Goal: Task Accomplishment & Management: Complete application form

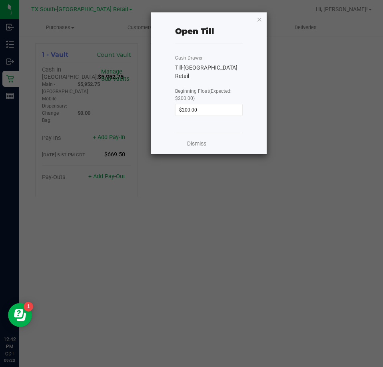
click at [195, 139] on div "Dismiss" at bounding box center [209, 144] width 68 height 22
click at [195, 139] on link "Dismiss" at bounding box center [196, 143] width 19 height 8
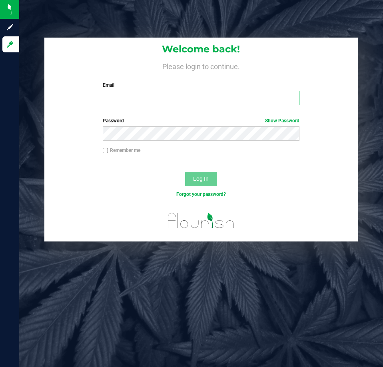
click at [164, 99] on input "Email" at bounding box center [201, 98] width 197 height 14
type input "rcalderon@goodblend.com"
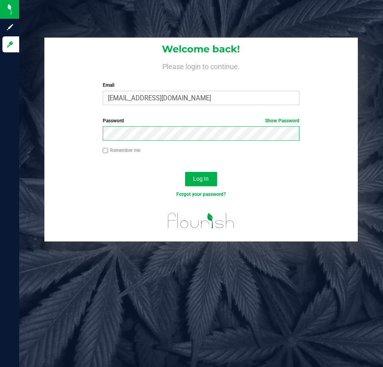
click at [185, 172] on button "Log In" at bounding box center [201, 179] width 32 height 14
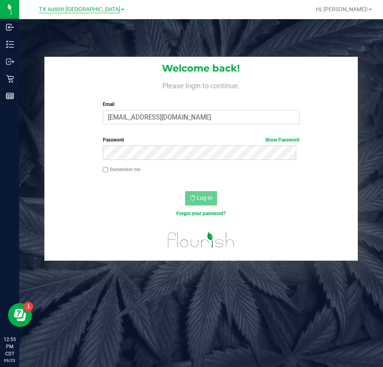
click at [82, 10] on span "TX Austin [GEOGRAPHIC_DATA]" at bounding box center [80, 9] width 82 height 7
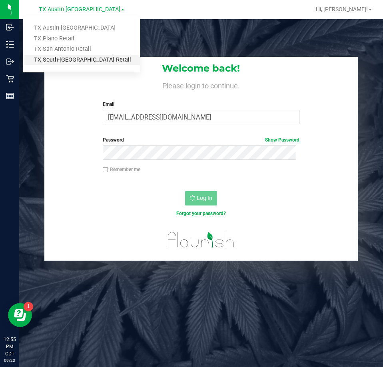
click at [77, 57] on link "TX South-[GEOGRAPHIC_DATA] Retail" at bounding box center [81, 60] width 117 height 11
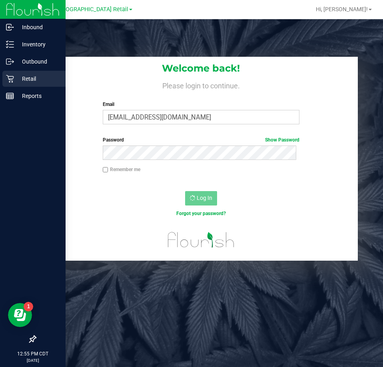
click at [13, 80] on icon at bounding box center [10, 79] width 8 height 8
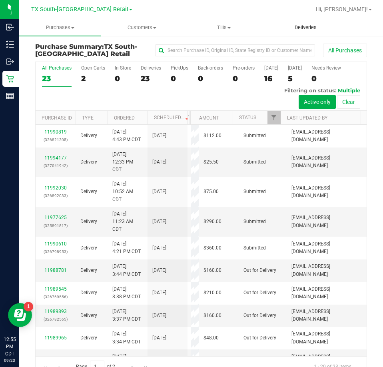
click at [310, 22] on uib-tab-heading "Deliveries" at bounding box center [305, 28] width 81 height 16
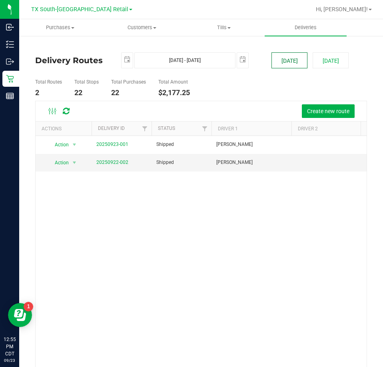
click at [277, 58] on button "Today" at bounding box center [289, 60] width 36 height 16
drag, startPoint x: 108, startPoint y: 164, endPoint x: 66, endPoint y: 202, distance: 56.3
click at [66, 202] on div "Action Action View Delivery 20250923-001 Shipped Raul Calderon RWT9657 9 $882.7…" at bounding box center [201, 251] width 331 height 231
drag, startPoint x: 118, startPoint y: 145, endPoint x: 82, endPoint y: 215, distance: 78.7
click at [81, 221] on div "Action Action View Delivery 20250923-001 Shipped Raul Calderon RWT9657 9 $882.7…" at bounding box center [201, 251] width 331 height 231
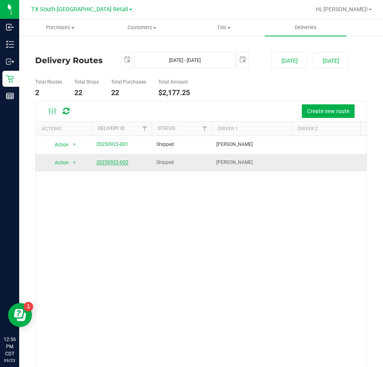
click at [112, 162] on link "20250922-002" at bounding box center [112, 162] width 32 height 6
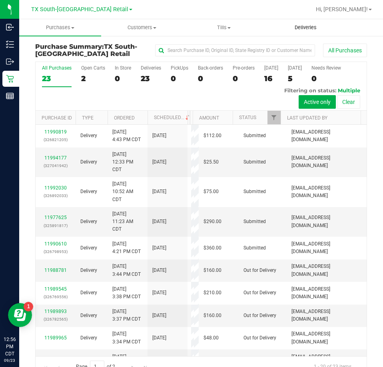
click at [301, 24] on uib-tab-heading "Deliveries" at bounding box center [305, 28] width 81 height 16
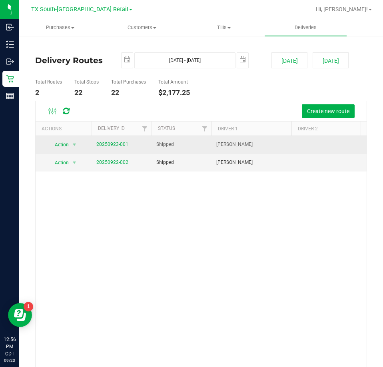
click at [117, 143] on link "20250923-001" at bounding box center [112, 144] width 32 height 6
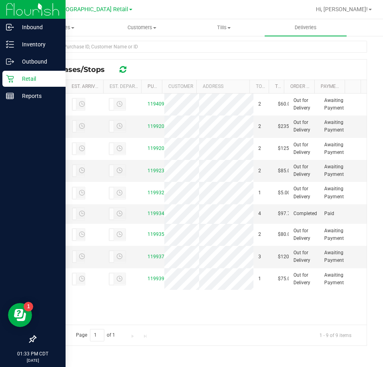
click at [20, 80] on p "Retail" at bounding box center [38, 79] width 48 height 10
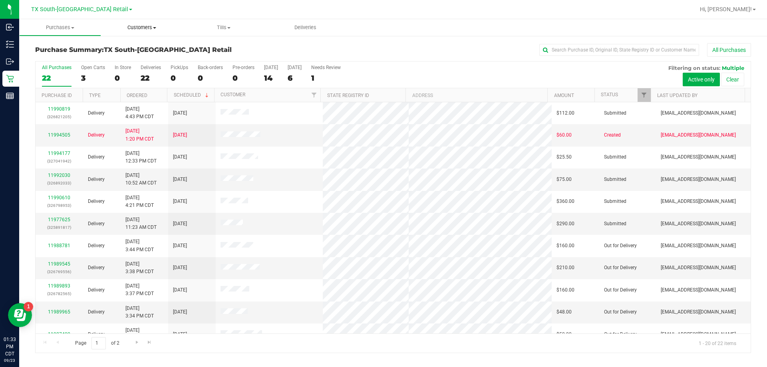
click at [133, 25] on span "Customers" at bounding box center [142, 27] width 81 height 7
click at [152, 48] on span "All customers" at bounding box center [130, 48] width 58 height 7
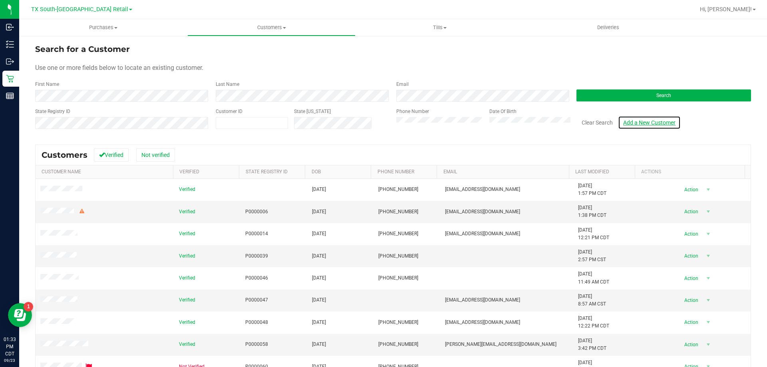
click at [382, 122] on link "Add a New Customer" at bounding box center [649, 123] width 63 height 14
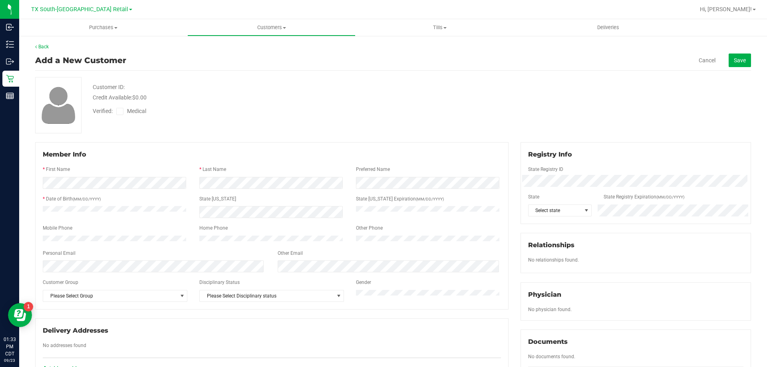
drag, startPoint x: 116, startPoint y: 173, endPoint x: 119, endPoint y: 176, distance: 4.2
click at [116, 173] on div "* First Name" at bounding box center [115, 170] width 157 height 9
click at [119, 176] on div at bounding box center [272, 176] width 458 height 2
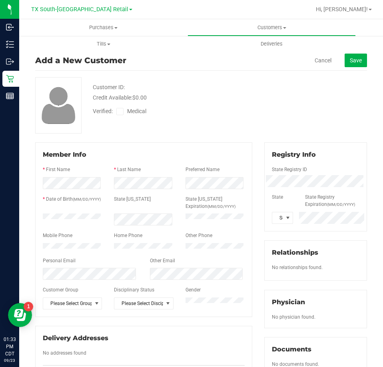
click at [63, 256] on div at bounding box center [144, 254] width 202 height 6
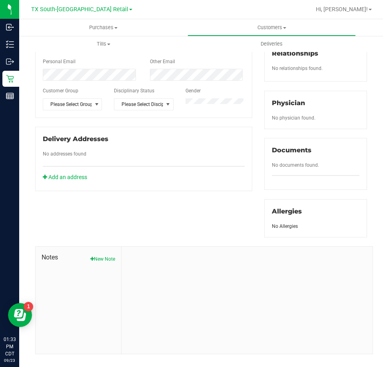
scroll to position [200, 0]
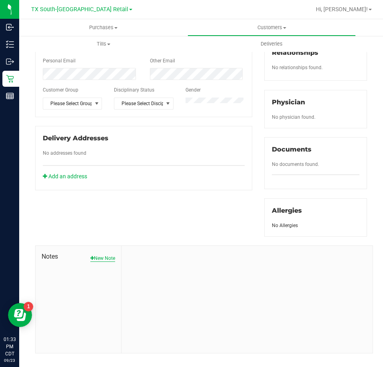
click at [107, 261] on button "New Note" at bounding box center [102, 258] width 25 height 7
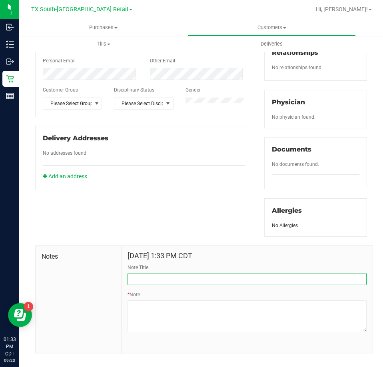
click at [188, 281] on input "Note Title" at bounding box center [246, 279] width 239 height 12
type input "CURT Info"
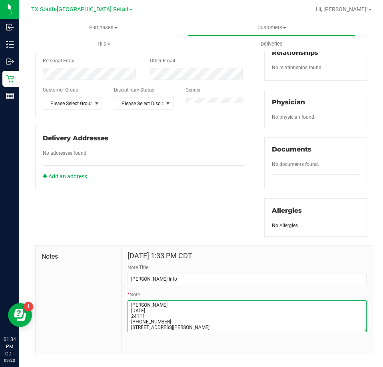
type textarea "ROBERT PATTERSON 07/23/1946 24111 (361) 419-5149 14313 BLUE FISH ST CORPUS CRIS…"
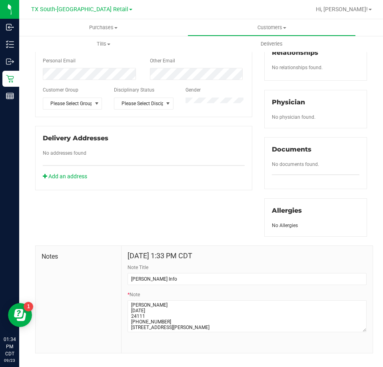
click at [92, 280] on div "Notes" at bounding box center [79, 299] width 86 height 107
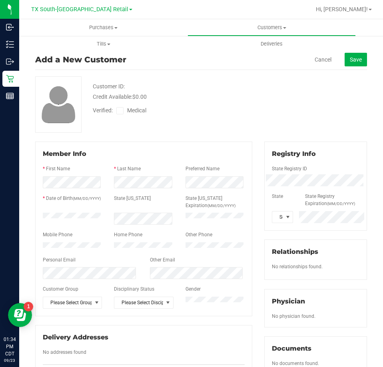
scroll to position [0, 0]
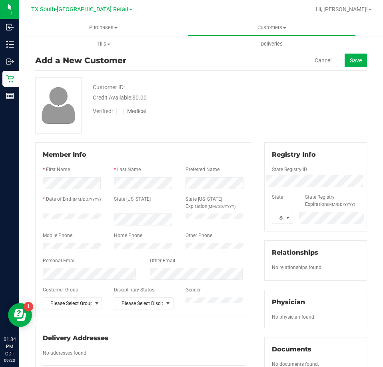
click at [117, 113] on span at bounding box center [119, 111] width 7 height 7
click at [0, 0] on input "Medical" at bounding box center [0, 0] width 0 height 0
click at [348, 55] on button "Save" at bounding box center [355, 61] width 22 height 14
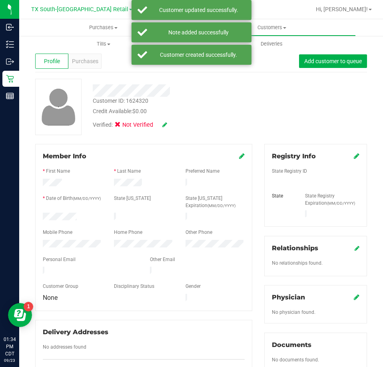
click at [354, 159] on link at bounding box center [357, 156] width 6 height 8
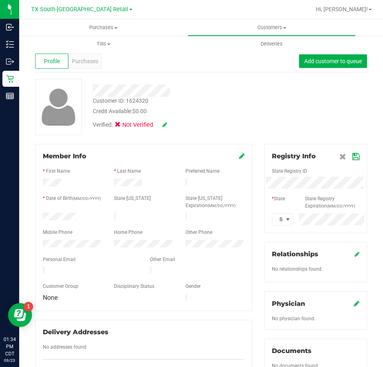
click at [352, 160] on icon at bounding box center [355, 156] width 7 height 6
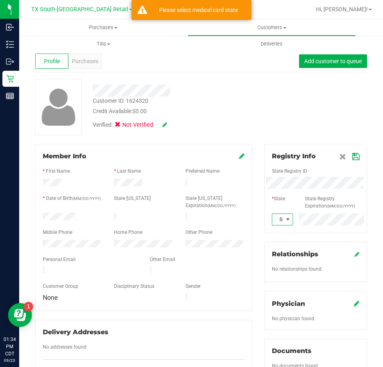
click at [285, 221] on span at bounding box center [288, 219] width 6 height 6
click at [276, 338] on li "TX" at bounding box center [278, 340] width 20 height 14
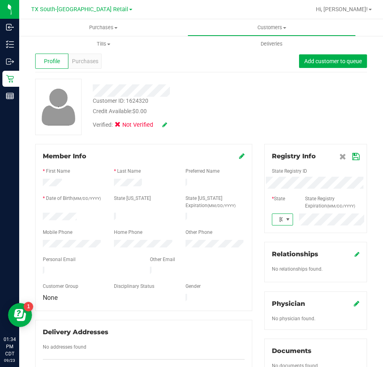
click at [164, 125] on icon at bounding box center [164, 125] width 5 height 6
click at [176, 127] on icon at bounding box center [175, 125] width 6 height 6
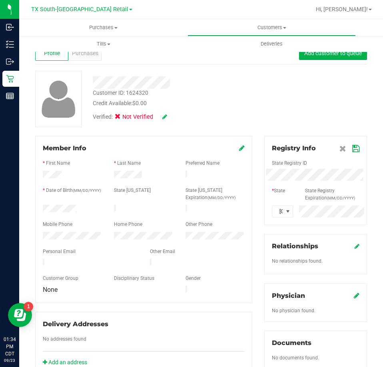
scroll to position [0, 0]
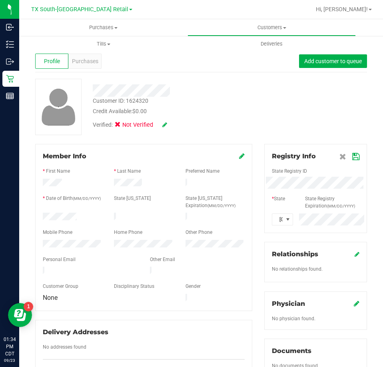
click at [354, 304] on icon at bounding box center [357, 303] width 6 height 6
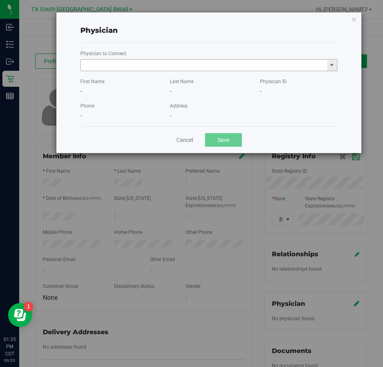
click at [147, 65] on input "text" at bounding box center [204, 65] width 246 height 11
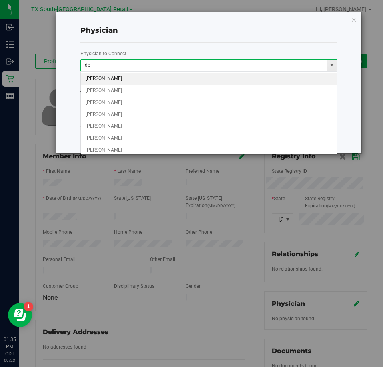
type input "d"
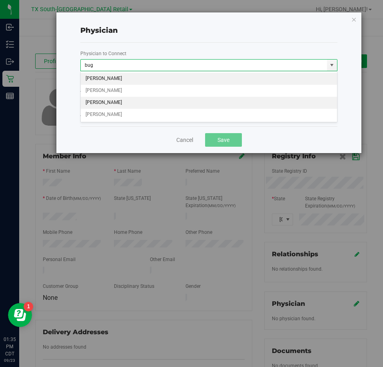
click at [122, 105] on li "CHERYL-LYNN BUGAILISKIS" at bounding box center [209, 103] width 256 height 12
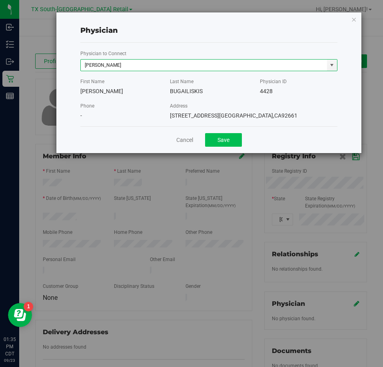
type input "CHERYL-LYNN BUGAILISKIS"
click at [226, 144] on button "Save" at bounding box center [223, 140] width 37 height 14
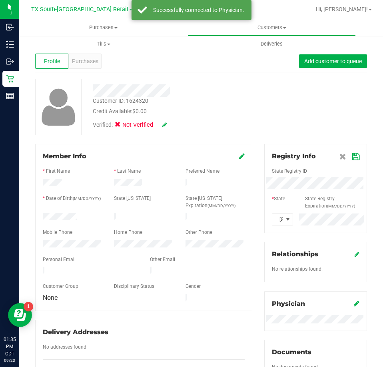
click at [164, 129] on div "Verified: Not Verified" at bounding box center [173, 124] width 172 height 18
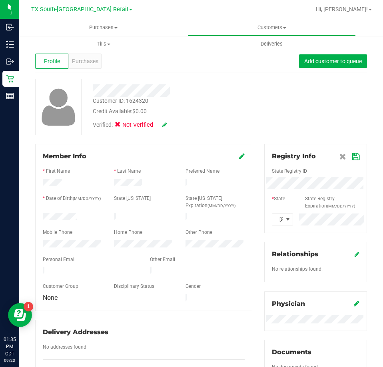
click at [163, 126] on icon at bounding box center [164, 125] width 5 height 6
click at [175, 125] on icon at bounding box center [175, 125] width 6 height 6
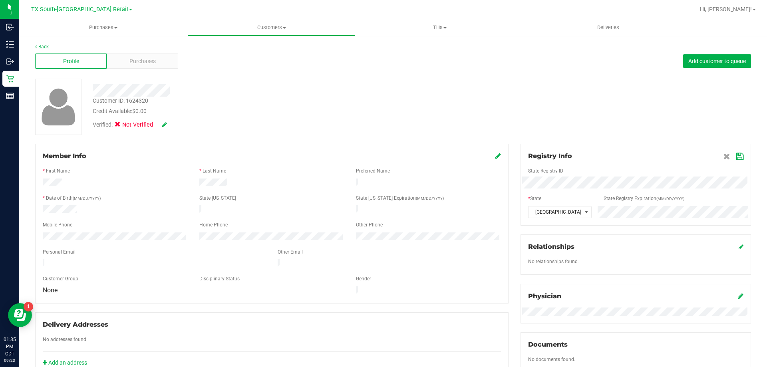
click at [382, 156] on icon at bounding box center [740, 156] width 7 height 6
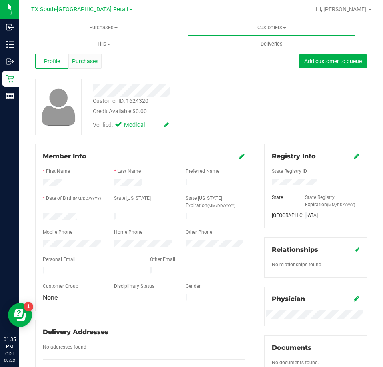
click at [90, 60] on span "Purchases" at bounding box center [85, 61] width 26 height 8
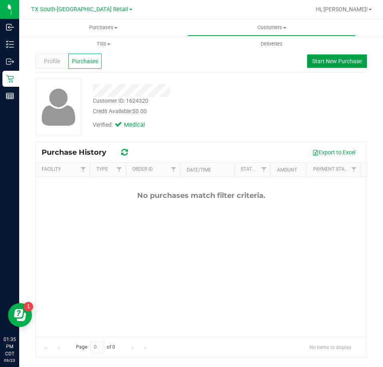
click at [326, 59] on span "Start New Purchase" at bounding box center [337, 61] width 50 height 6
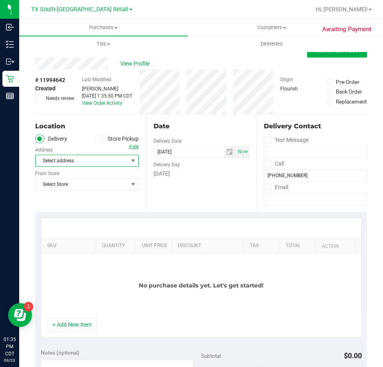
click at [83, 165] on span "Select address" at bounding box center [80, 160] width 88 height 11
click at [133, 148] on div "Edit" at bounding box center [134, 147] width 10 height 8
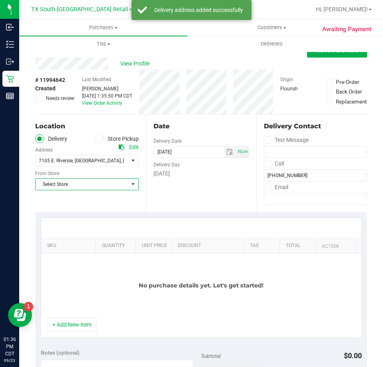
click at [130, 190] on span "Select Store" at bounding box center [87, 184] width 104 height 12
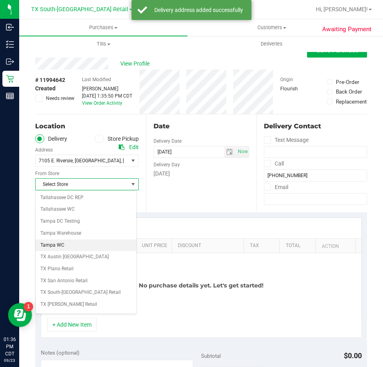
scroll to position [560, 0]
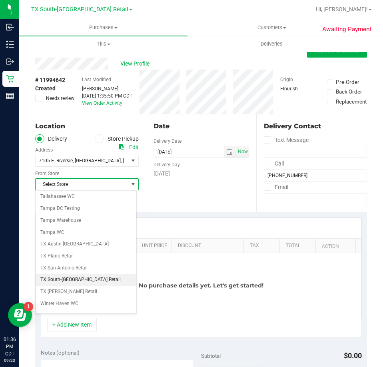
click at [72, 277] on li "TX South-[GEOGRAPHIC_DATA] Retail" at bounding box center [86, 280] width 101 height 12
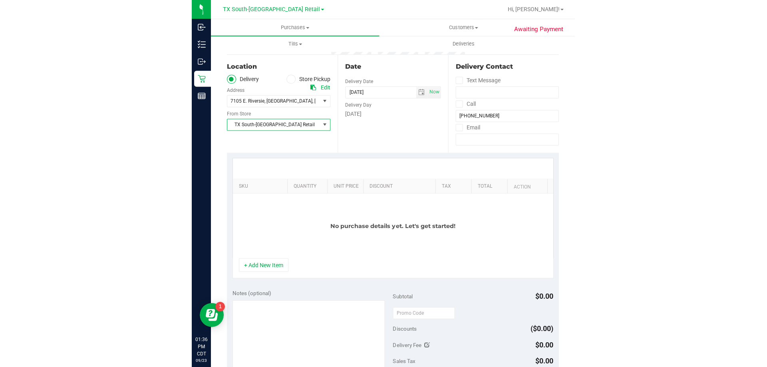
scroll to position [0, 0]
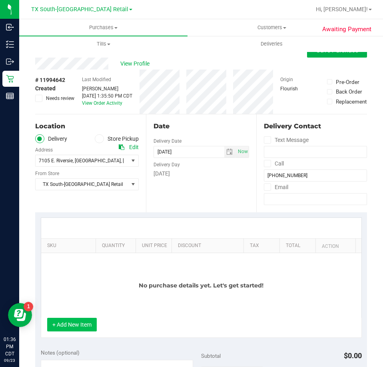
click at [69, 323] on button "+ Add New Item" at bounding box center [72, 325] width 50 height 14
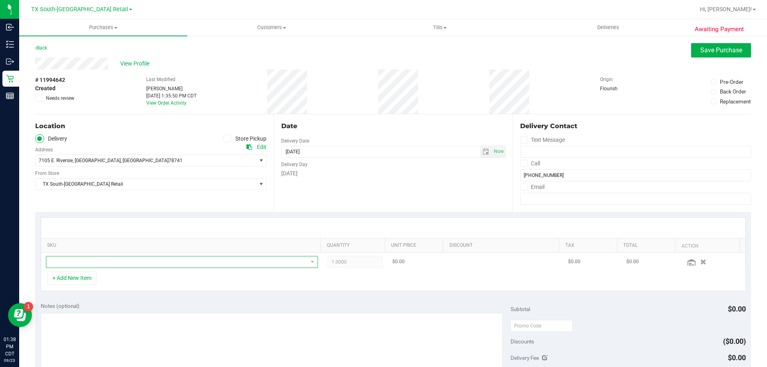
click at [145, 267] on span "NO DATA FOUND" at bounding box center [176, 262] width 261 height 11
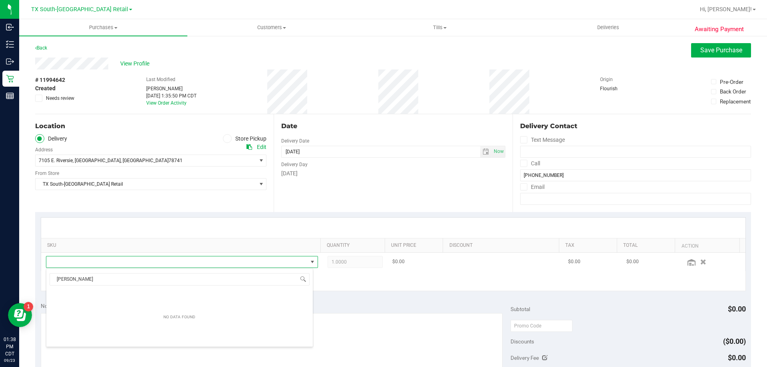
scroll to position [12, 265]
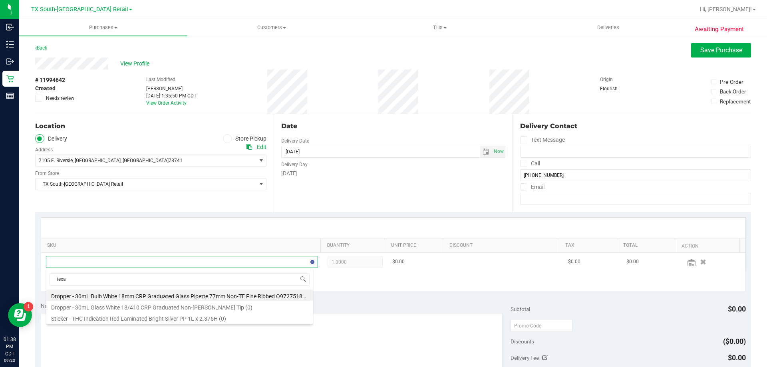
type input "texas"
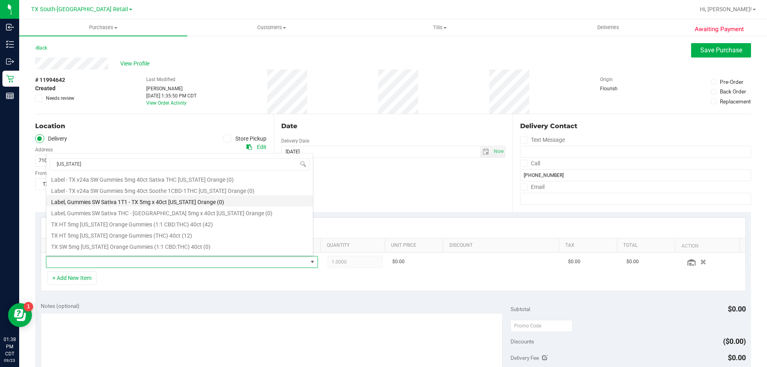
scroll to position [120, 0]
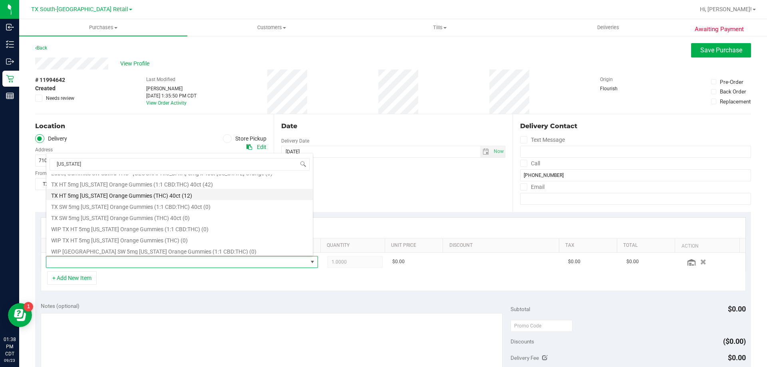
click at [147, 193] on li "TX HT 5mg Texas Orange Gummies (THC) 40ct (12)" at bounding box center [179, 194] width 267 height 11
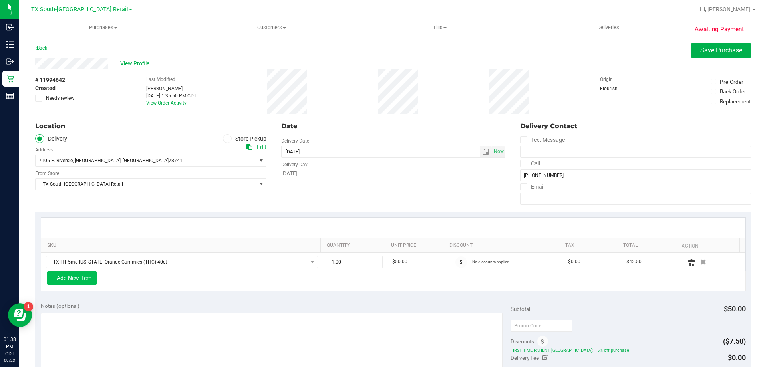
click at [80, 284] on button "+ Add New Item" at bounding box center [72, 278] width 50 height 14
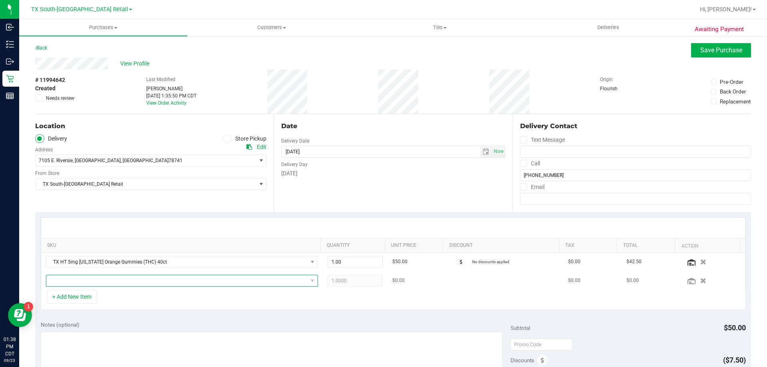
click at [84, 285] on span "NO DATA FOUND" at bounding box center [176, 280] width 261 height 11
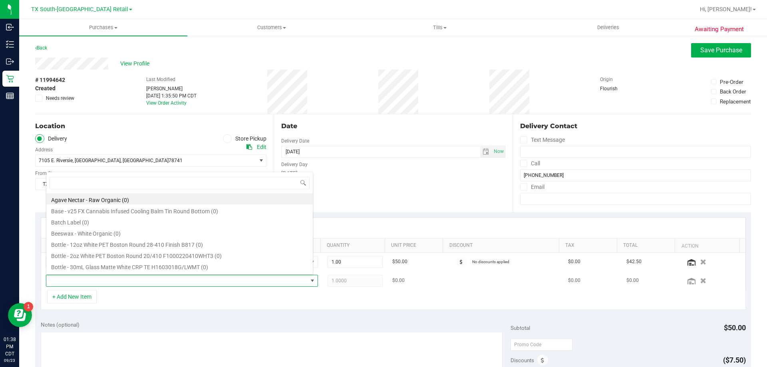
scroll to position [12, 265]
type input "tropical para"
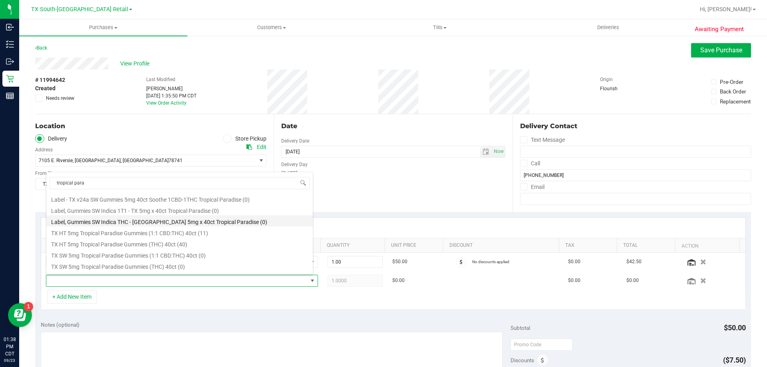
scroll to position [120, 0]
click at [141, 226] on li "TX HT 5mg Tropical Paradise Gummies (THC) 40ct (40)" at bounding box center [179, 224] width 267 height 11
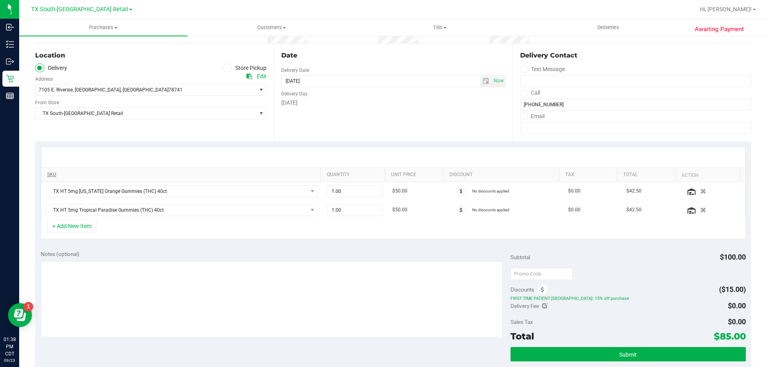
scroll to position [80, 0]
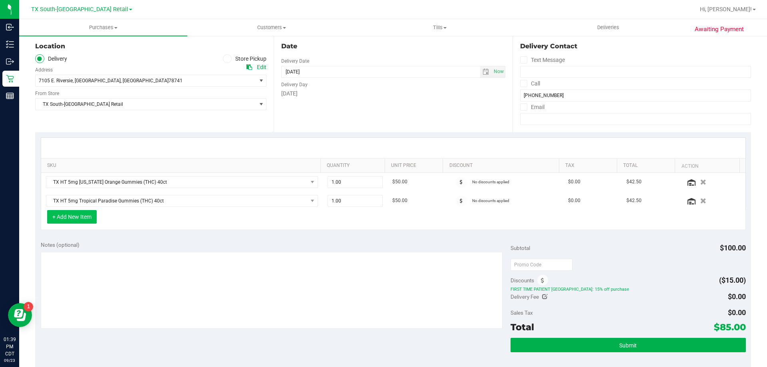
click at [66, 222] on button "+ Add New Item" at bounding box center [72, 217] width 50 height 14
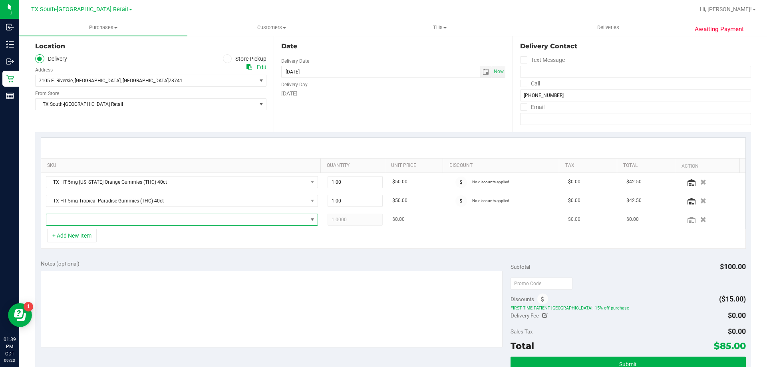
click at [72, 222] on span "NO DATA FOUND" at bounding box center [176, 219] width 261 height 11
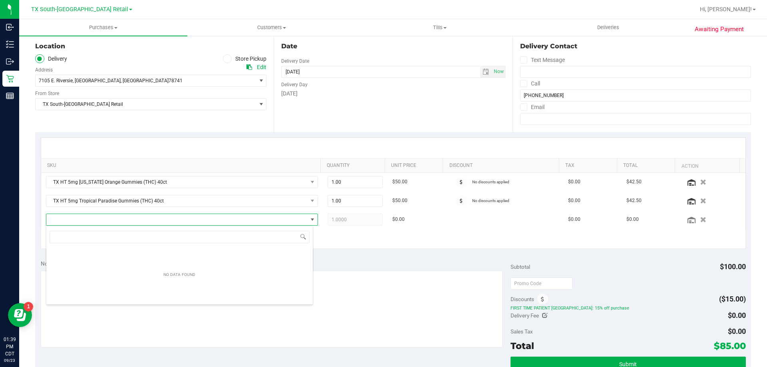
scroll to position [12, 265]
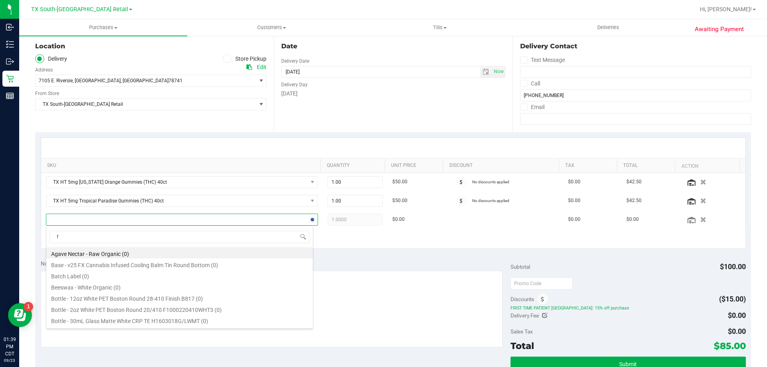
type input "fx"
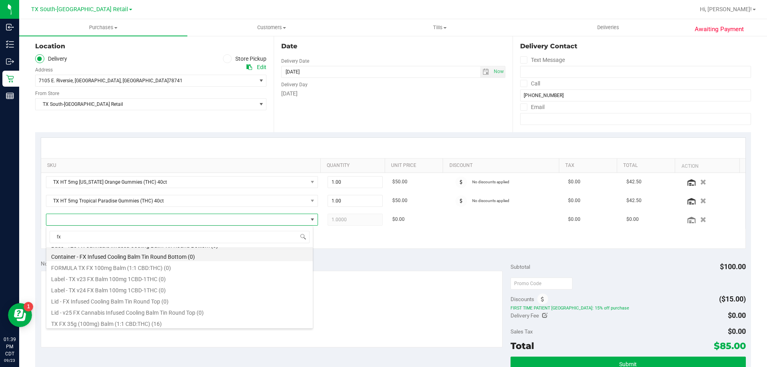
scroll to position [10, 0]
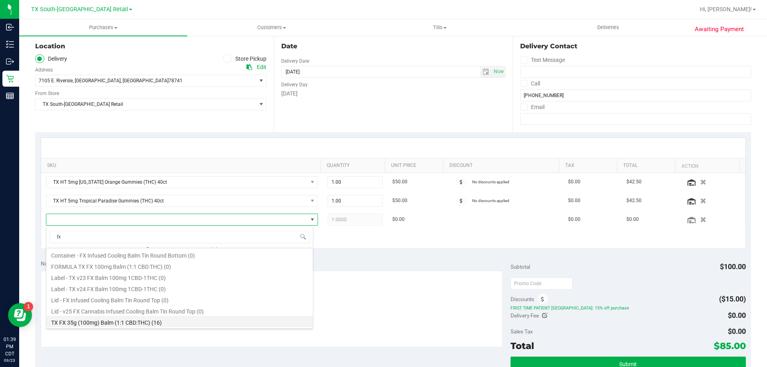
click at [129, 322] on li "TX FX 35g (100mg) Balm (1:1 CBD:THC) (16)" at bounding box center [179, 321] width 267 height 11
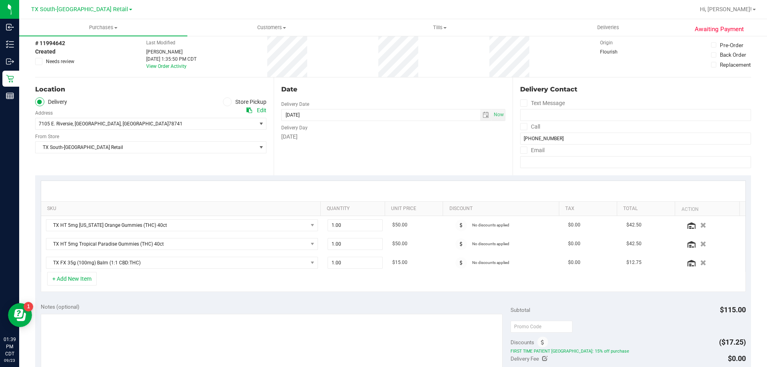
scroll to position [0, 0]
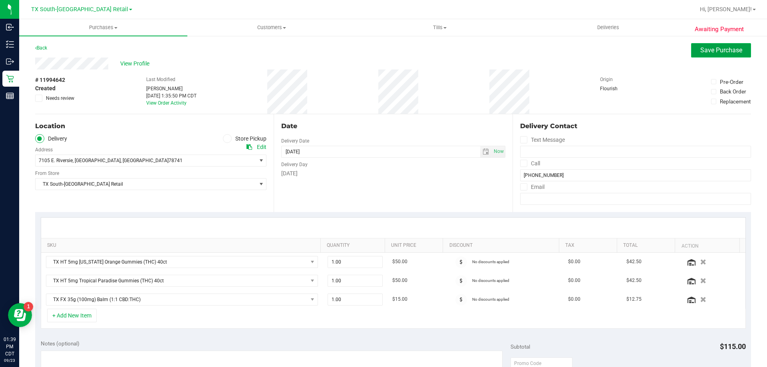
click at [382, 52] on span "Save Purchase" at bounding box center [722, 50] width 42 height 8
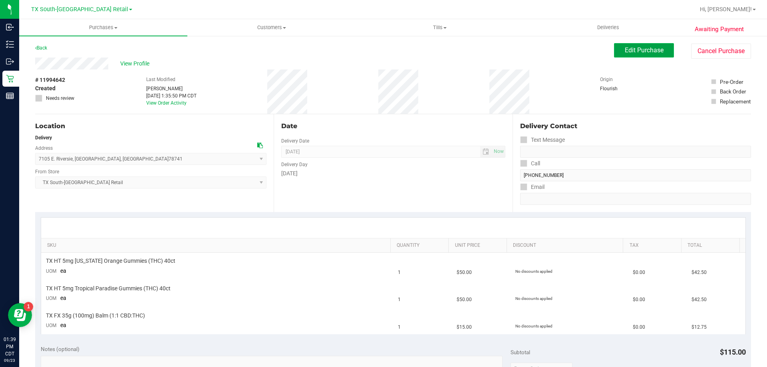
click at [382, 53] on span "Edit Purchase" at bounding box center [644, 50] width 39 height 8
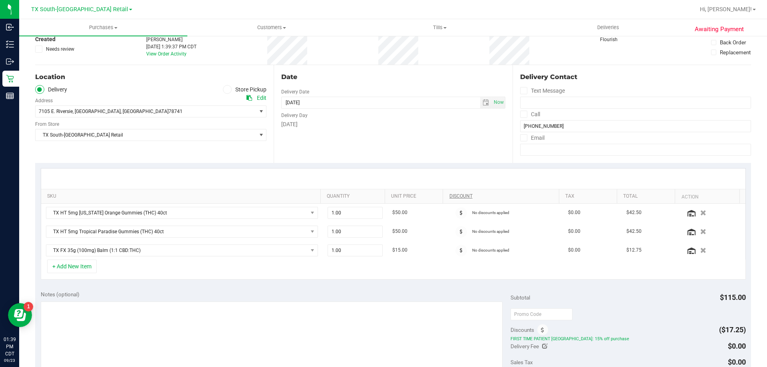
scroll to position [120, 0]
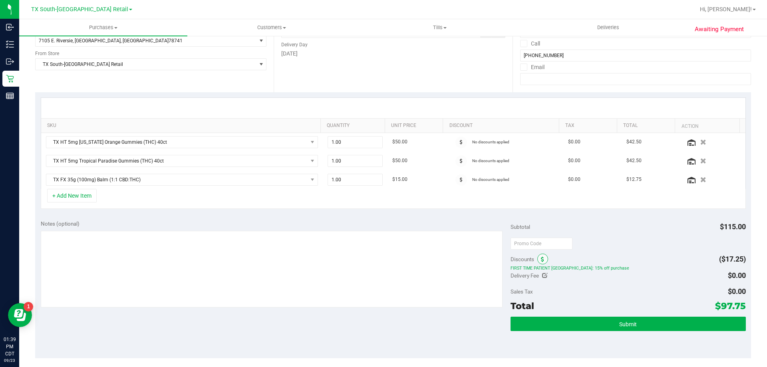
click at [382, 261] on span at bounding box center [543, 259] width 11 height 11
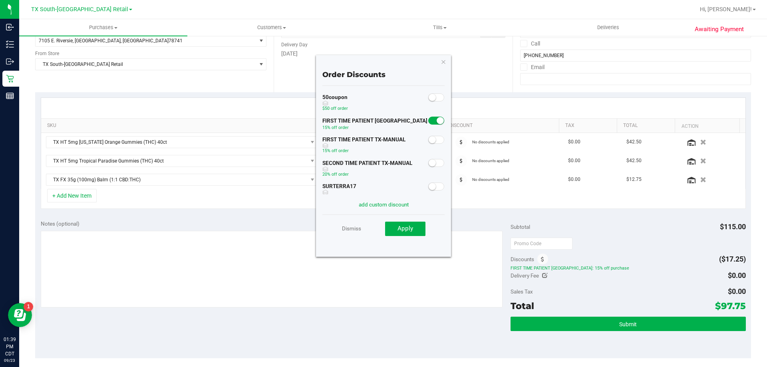
scroll to position [0, 0]
click at [382, 60] on icon "button" at bounding box center [444, 62] width 6 height 10
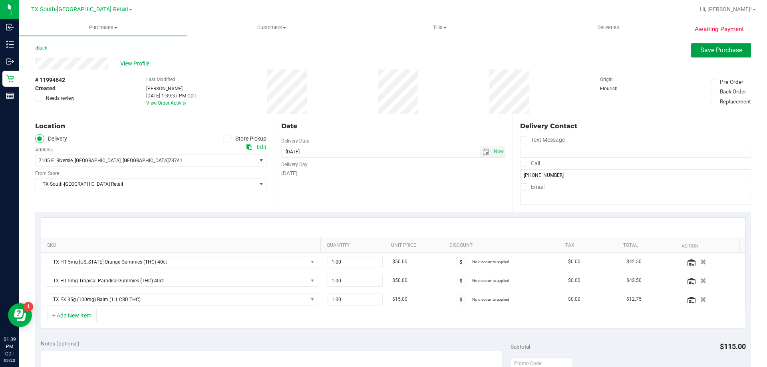
click at [382, 55] on button "Save Purchase" at bounding box center [721, 50] width 60 height 14
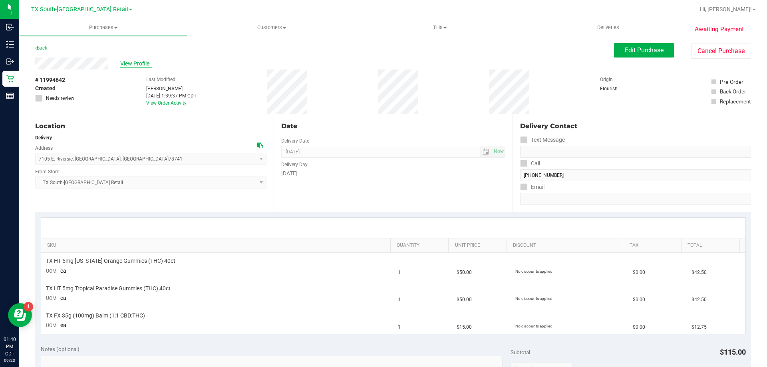
click at [128, 65] on span "View Profile" at bounding box center [136, 64] width 32 height 8
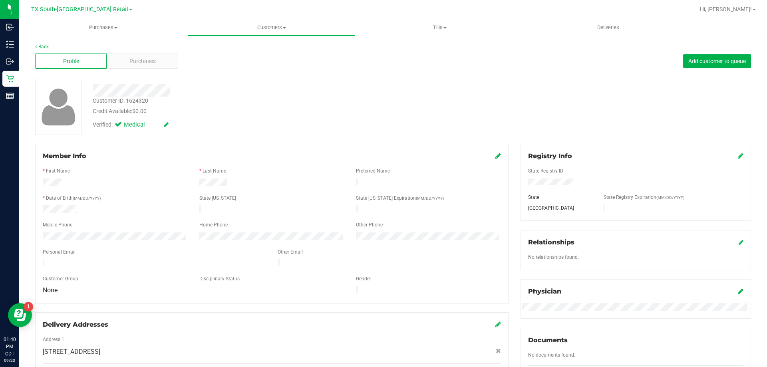
click at [382, 158] on icon at bounding box center [499, 156] width 6 height 6
click at [382, 158] on icon at bounding box center [497, 156] width 7 height 6
click at [46, 48] on link "Back" at bounding box center [42, 47] width 14 height 6
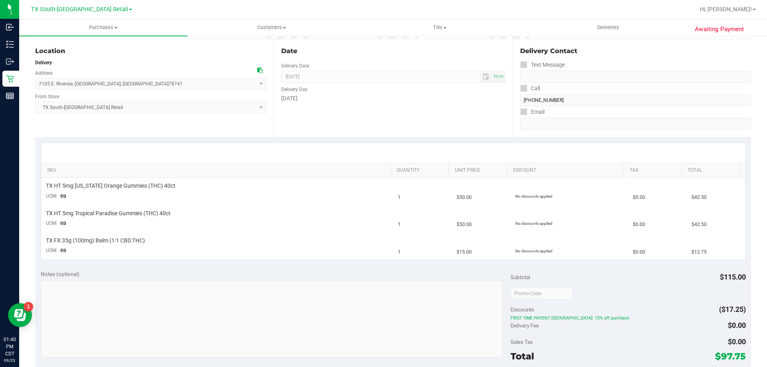
scroll to position [120, 0]
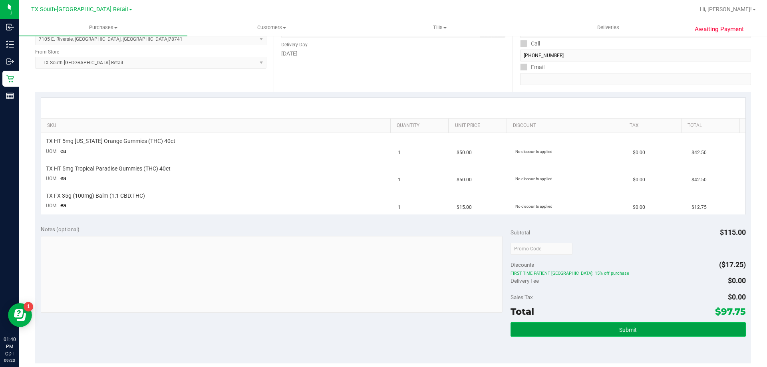
click at [382, 327] on span "Submit" at bounding box center [628, 330] width 18 height 6
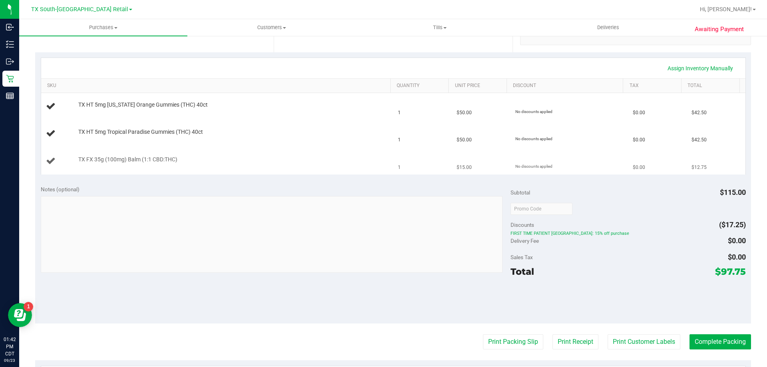
scroll to position [0, 0]
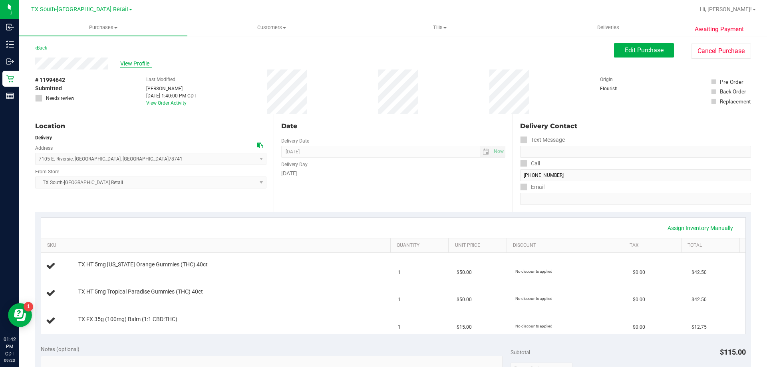
click at [150, 60] on span "View Profile" at bounding box center [136, 64] width 32 height 8
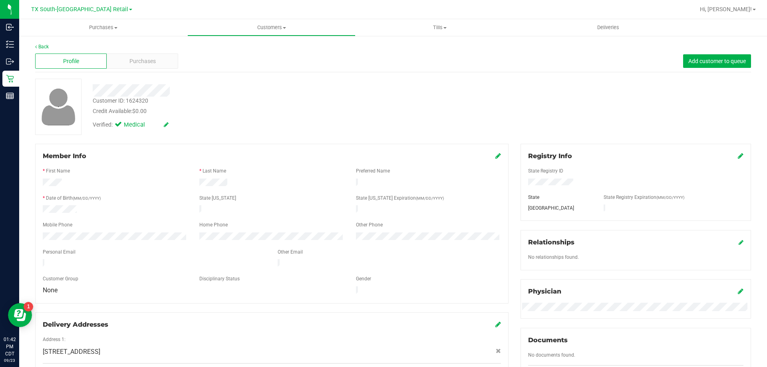
click at [382, 156] on icon at bounding box center [499, 156] width 6 height 6
click at [180, 303] on span "select" at bounding box center [182, 297] width 10 height 11
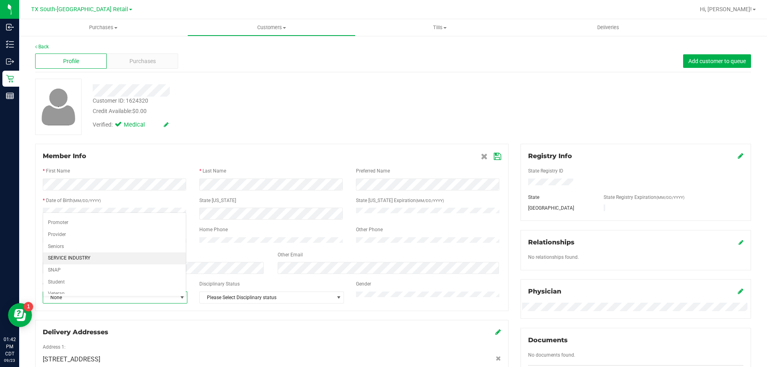
scroll to position [98, 0]
click at [55, 292] on li "Veteran" at bounding box center [114, 288] width 143 height 12
click at [382, 156] on icon at bounding box center [497, 156] width 7 height 6
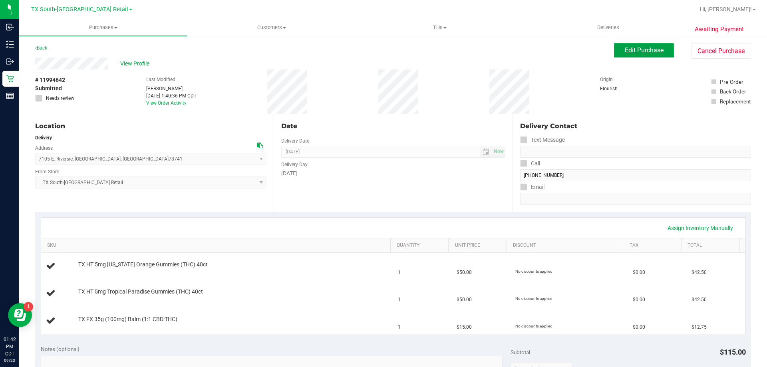
click at [382, 51] on span "Edit Purchase" at bounding box center [644, 50] width 39 height 8
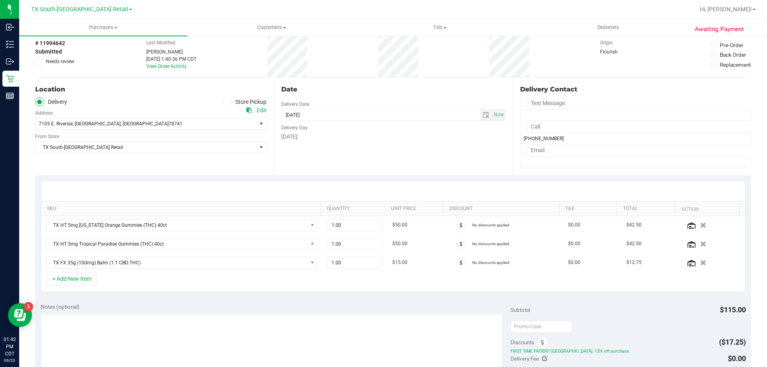
scroll to position [120, 0]
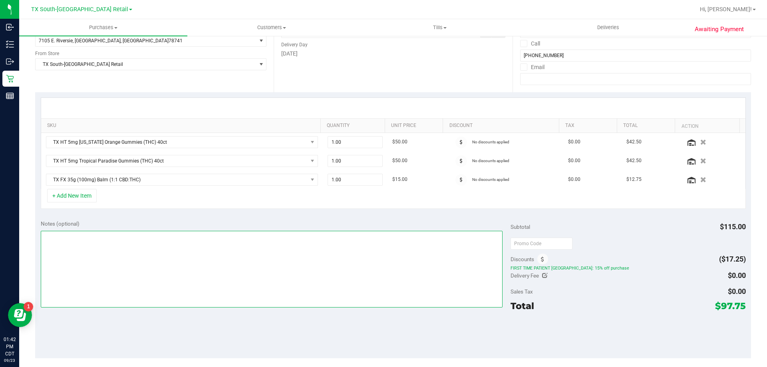
click at [203, 273] on textarea at bounding box center [272, 269] width 462 height 77
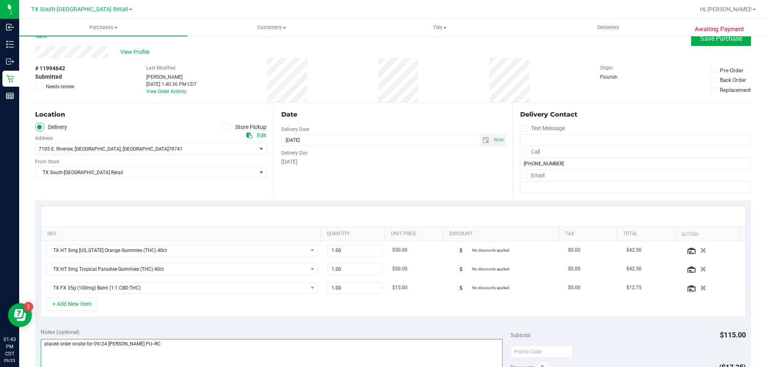
scroll to position [0, 0]
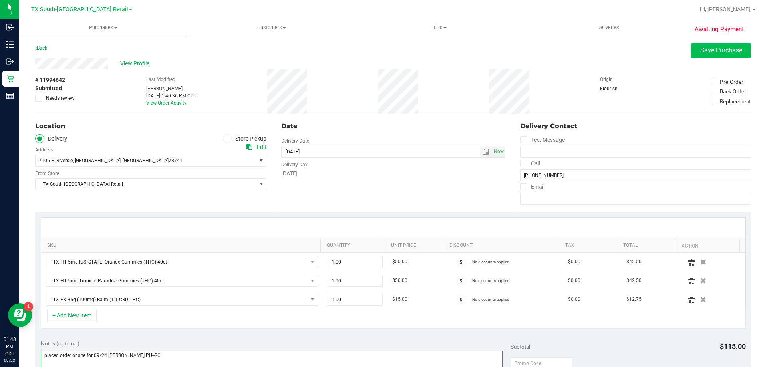
type textarea "placed order onsite for 09/24 S. Austin PU--RC"
click at [382, 46] on button "Save Purchase" at bounding box center [721, 50] width 60 height 14
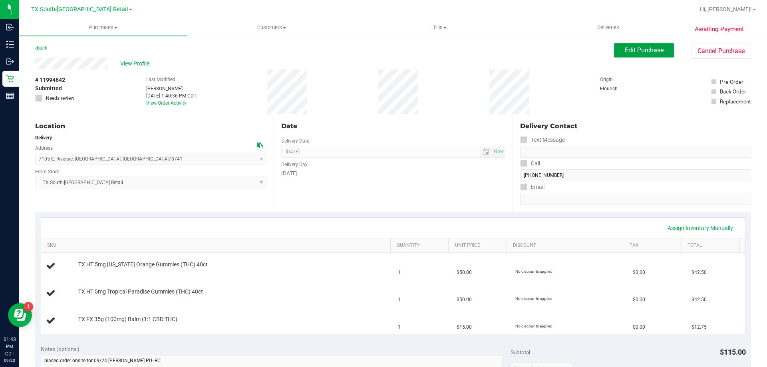
click at [382, 53] on span "Edit Purchase" at bounding box center [644, 50] width 39 height 8
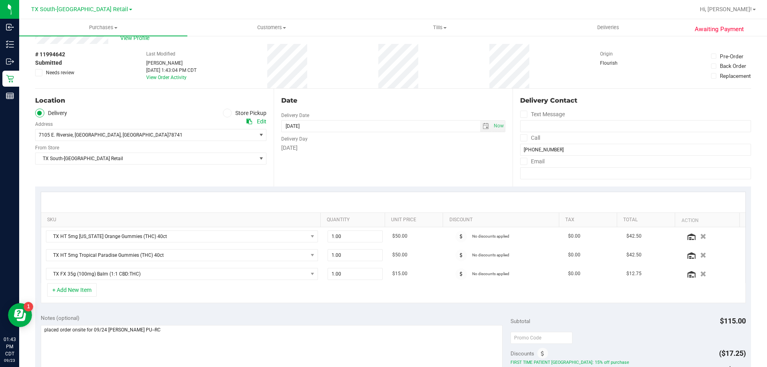
scroll to position [40, 0]
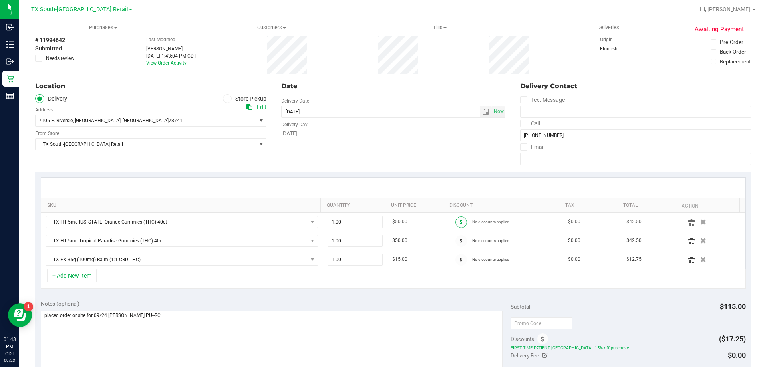
click at [382, 223] on span at bounding box center [462, 223] width 12 height 12
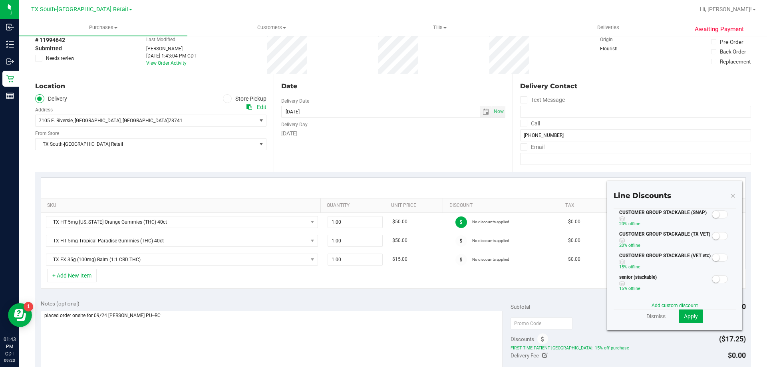
click at [382, 237] on span at bounding box center [720, 236] width 16 height 8
click at [382, 315] on span "Apply" at bounding box center [691, 316] width 14 height 6
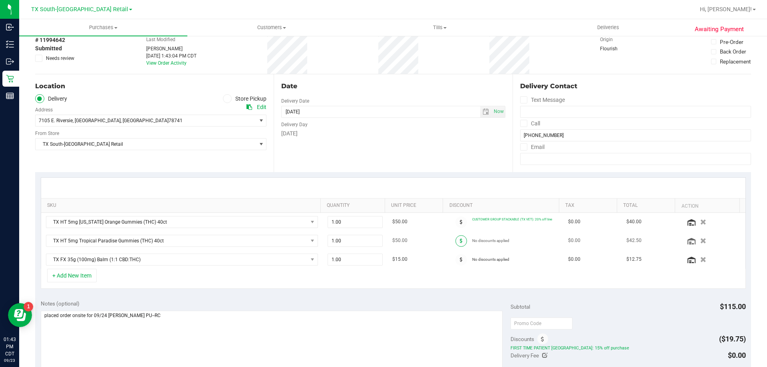
click at [382, 242] on span at bounding box center [462, 241] width 12 height 12
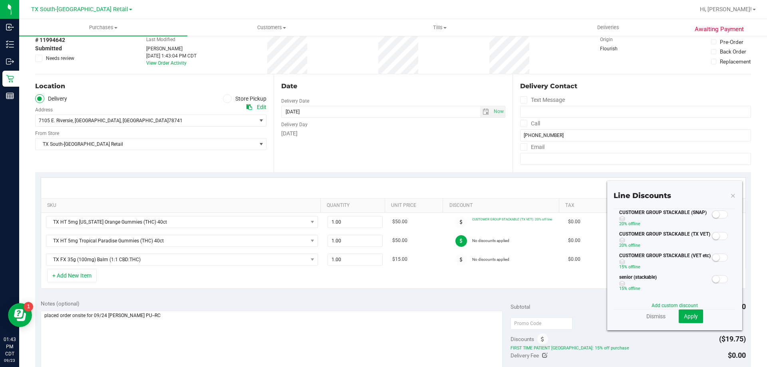
click at [382, 238] on small at bounding box center [716, 236] width 7 height 7
click at [382, 316] on span "Apply" at bounding box center [691, 316] width 14 height 6
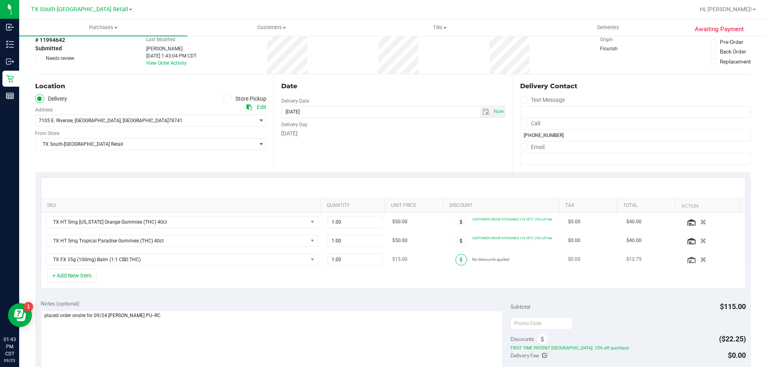
click at [382, 263] on span at bounding box center [462, 260] width 12 height 12
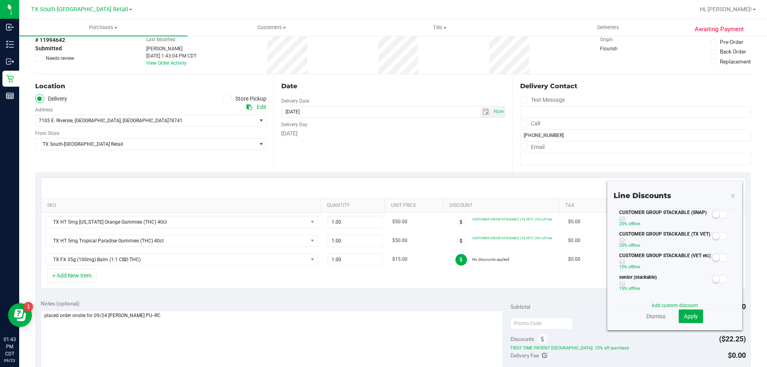
click at [382, 235] on small at bounding box center [716, 236] width 7 height 7
click at [382, 318] on span "Apply" at bounding box center [691, 316] width 14 height 6
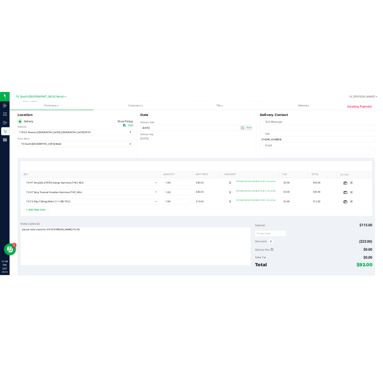
scroll to position [120, 0]
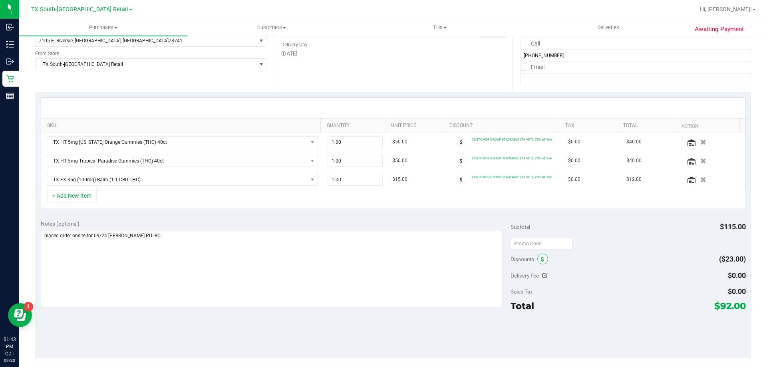
click at [382, 262] on icon at bounding box center [542, 260] width 3 height 6
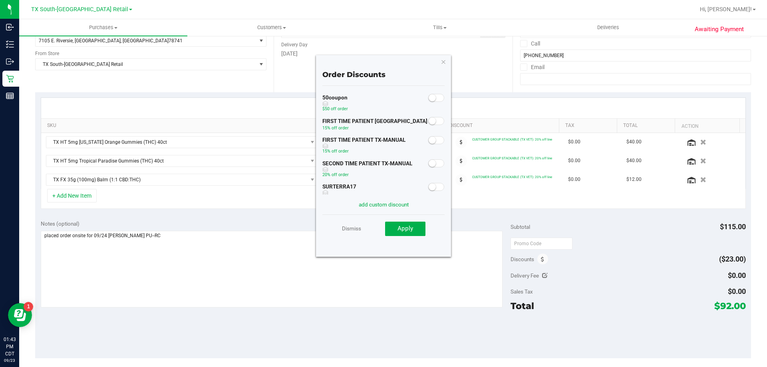
click at [382, 120] on small at bounding box center [432, 120] width 7 height 7
click at [382, 231] on span "Apply" at bounding box center [406, 228] width 16 height 7
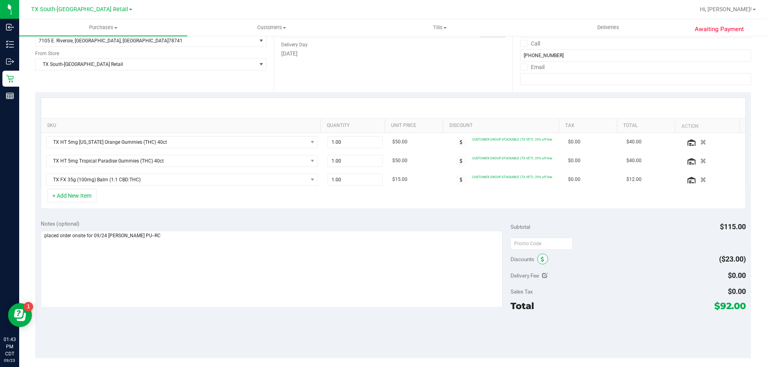
click at [382, 262] on span at bounding box center [543, 259] width 11 height 11
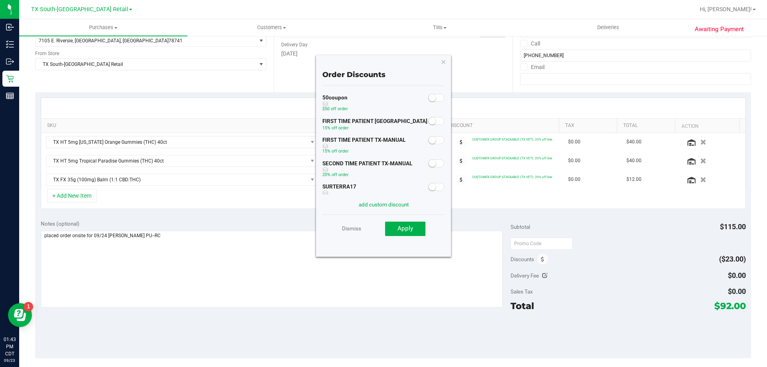
click at [382, 140] on small at bounding box center [432, 140] width 7 height 7
click at [382, 232] on button "Apply" at bounding box center [405, 229] width 40 height 14
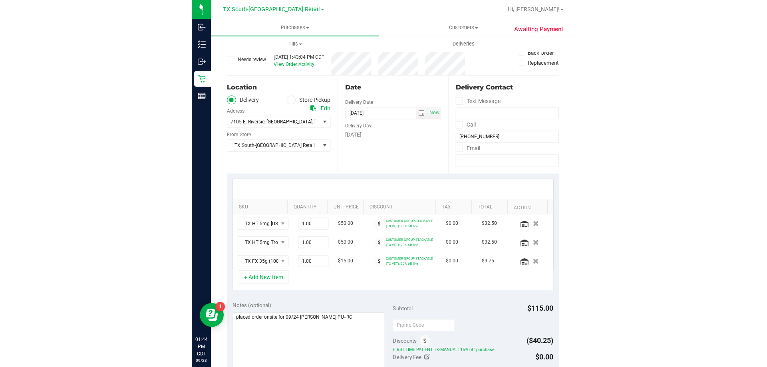
scroll to position [0, 0]
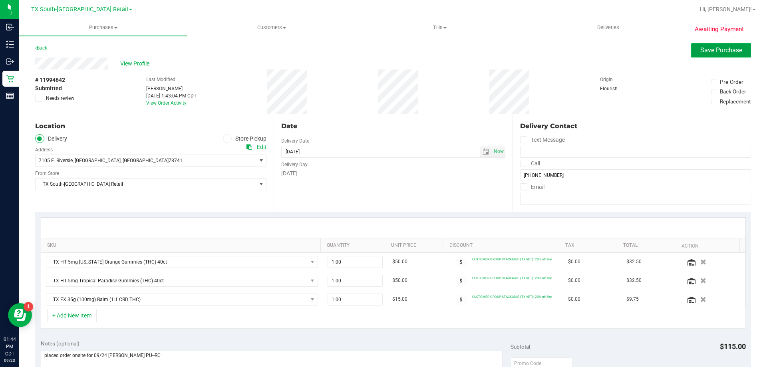
click at [382, 47] on span "Save Purchase" at bounding box center [722, 50] width 42 height 8
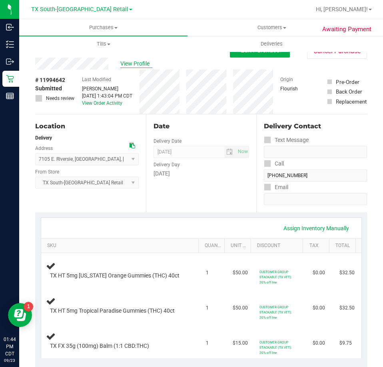
click at [132, 60] on span "View Profile" at bounding box center [136, 64] width 32 height 8
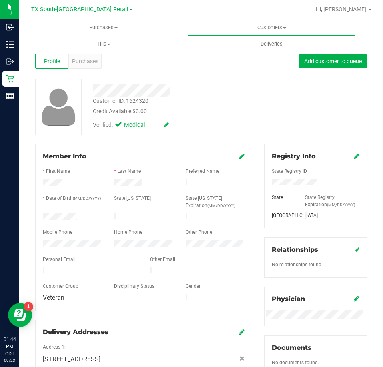
drag, startPoint x: 112, startPoint y: 267, endPoint x: 42, endPoint y: 268, distance: 69.9
click at [42, 268] on div at bounding box center [90, 272] width 107 height 10
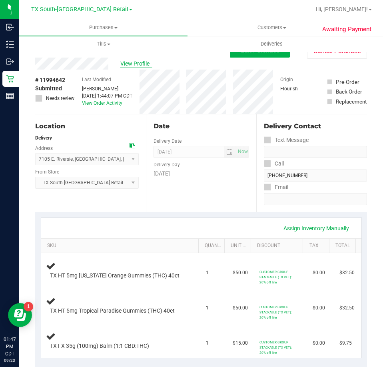
click at [143, 66] on span "View Profile" at bounding box center [136, 64] width 32 height 8
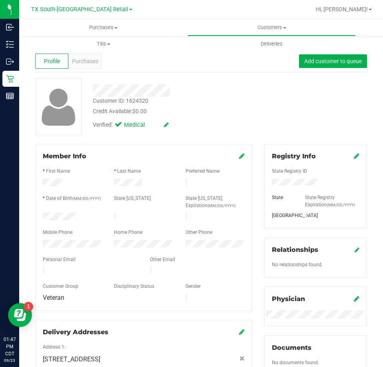
scroll to position [120, 0]
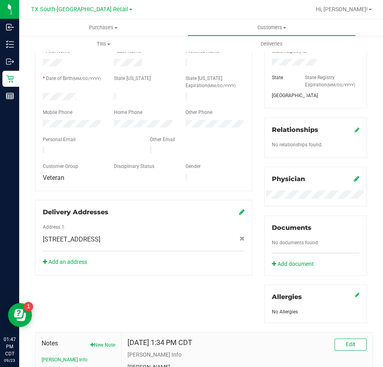
click at [239, 209] on icon at bounding box center [242, 212] width 6 height 6
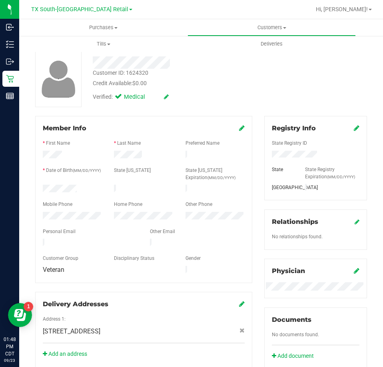
scroll to position [0, 0]
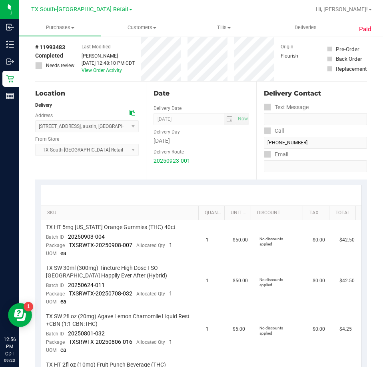
scroll to position [80, 0]
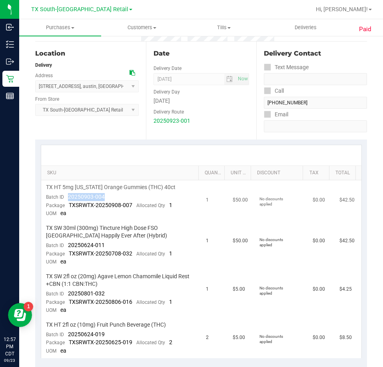
drag, startPoint x: 110, startPoint y: 195, endPoint x: 68, endPoint y: 197, distance: 41.2
click at [68, 197] on td "TX HT 5mg [US_STATE] Orange Gummies (THC) 40ct Batch ID 20250903-004 Package TX…" at bounding box center [121, 200] width 160 height 41
drag, startPoint x: 108, startPoint y: 243, endPoint x: 69, endPoint y: 243, distance: 39.6
click at [69, 243] on td "TX SW 30ml (300mg) Tincture High Dose FSO [GEOGRAPHIC_DATA] Happily Ever After …" at bounding box center [121, 245] width 160 height 48
drag, startPoint x: 111, startPoint y: 296, endPoint x: 66, endPoint y: 296, distance: 44.8
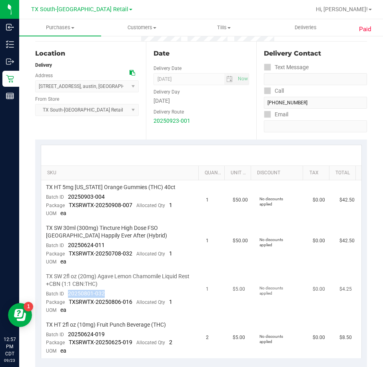
click at [66, 296] on td "TX SW 2fl oz (20mg) Agave Lemon Chamomile Liquid Rest +CBN (1:1 CBN:THC) Batch …" at bounding box center [121, 293] width 160 height 48
drag, startPoint x: 109, startPoint y: 333, endPoint x: 68, endPoint y: 334, distance: 40.4
click at [64, 335] on td "TX HT 2fl oz (10mg) Fruit Punch Beverage (THC) Batch ID 20250624-019 Package TX…" at bounding box center [121, 338] width 160 height 40
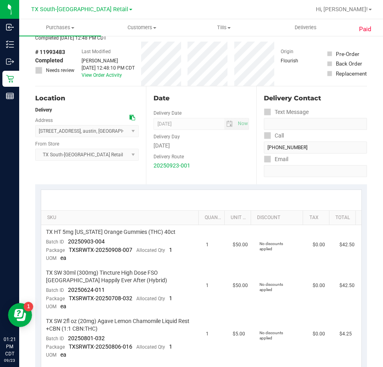
scroll to position [0, 0]
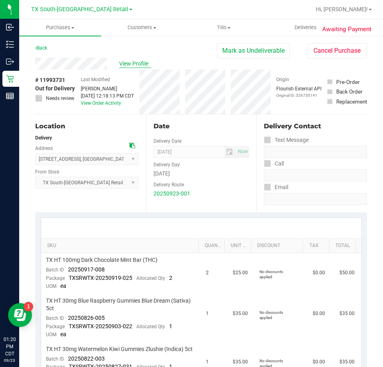
click at [145, 64] on span "View Profile" at bounding box center [135, 64] width 32 height 8
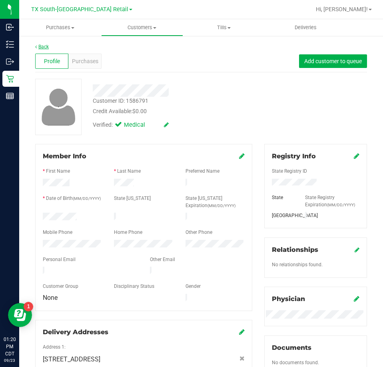
click at [47, 44] on link "Back" at bounding box center [42, 47] width 14 height 6
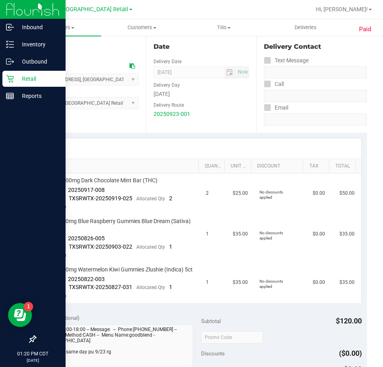
scroll to position [120, 0]
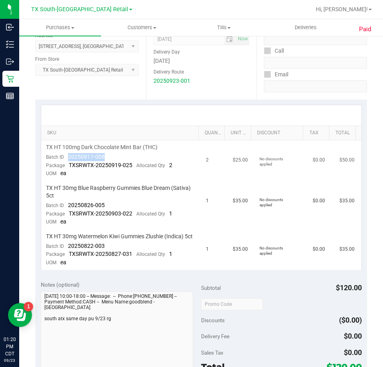
drag, startPoint x: 107, startPoint y: 153, endPoint x: 65, endPoint y: 156, distance: 42.1
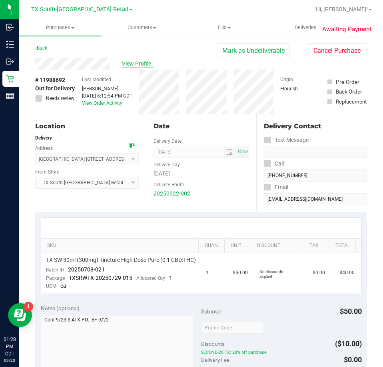
click at [145, 63] on span "View Profile" at bounding box center [138, 64] width 32 height 8
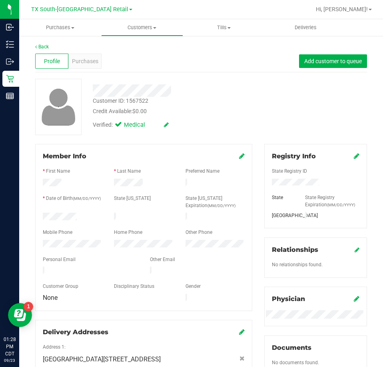
click at [50, 40] on div "Back Profile Purchases Add customer to queue Customer ID: 1567522 Credit Availa…" at bounding box center [201, 317] width 364 height 564
click at [40, 47] on link "Back" at bounding box center [42, 47] width 14 height 6
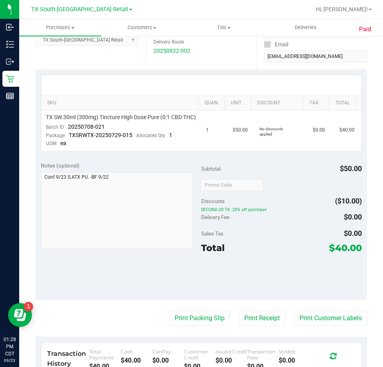
scroll to position [160, 0]
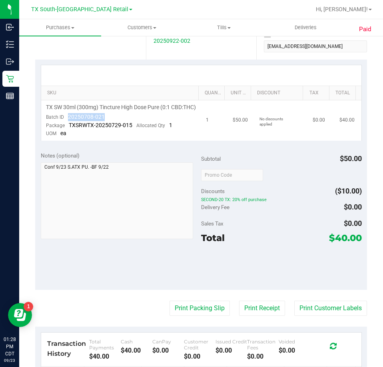
drag, startPoint x: 111, startPoint y: 122, endPoint x: 67, endPoint y: 124, distance: 44.0
click at [67, 124] on td "TX SW 30ml (300mg) Tincture High Dose Pure (0:1 CBD:THC) Batch ID 20250708-021 …" at bounding box center [121, 120] width 160 height 40
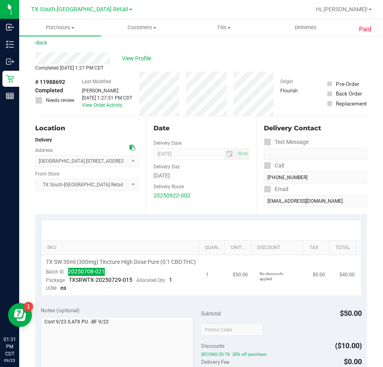
scroll to position [0, 0]
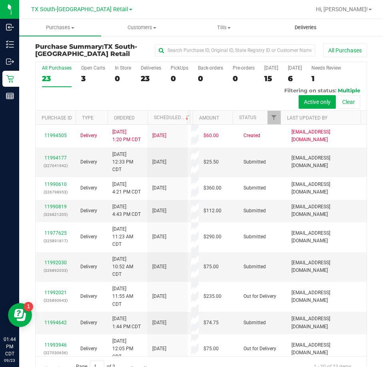
click at [301, 26] on span "Deliveries" at bounding box center [306, 27] width 44 height 7
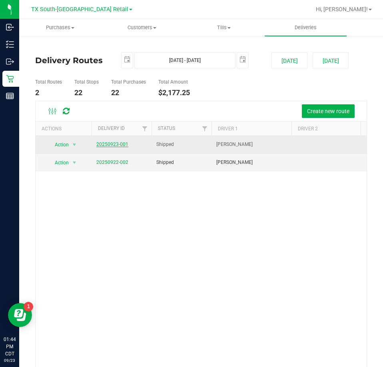
click at [117, 143] on link "20250923-001" at bounding box center [112, 144] width 32 height 6
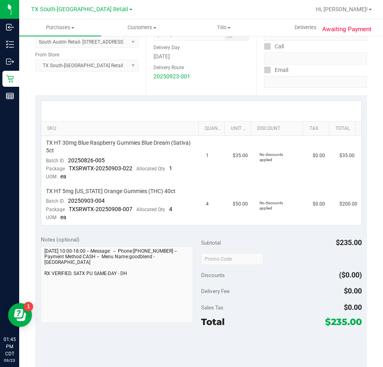
scroll to position [120, 0]
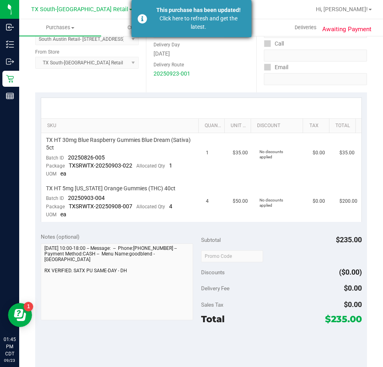
click at [201, 22] on div "Click here to refresh and get the latest." at bounding box center [198, 22] width 94 height 17
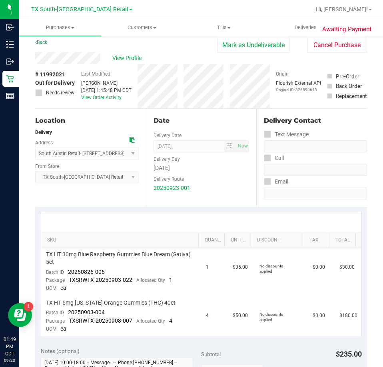
scroll to position [0, 0]
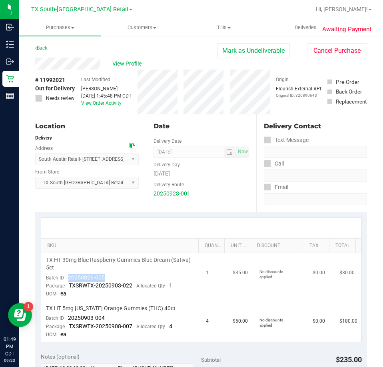
drag, startPoint x: 119, startPoint y: 274, endPoint x: 68, endPoint y: 279, distance: 50.7
click at [68, 279] on td "TX HT 30mg Blue Raspberry Gummies Blue Dream (Sativa) 5ct Batch ID 20250826-005…" at bounding box center [121, 277] width 160 height 48
drag, startPoint x: 114, startPoint y: 319, endPoint x: 66, endPoint y: 315, distance: 47.7
click at [66, 315] on td "TX HT 5mg Texas Orange Gummies (THC) 40ct Batch ID 20250903-004 Package TXSRWTX…" at bounding box center [121, 321] width 160 height 40
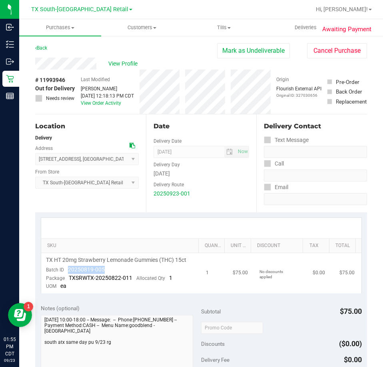
drag, startPoint x: 117, startPoint y: 271, endPoint x: 63, endPoint y: 270, distance: 54.4
click at [63, 270] on td "TX HT 20mg Strawberry Lemonade Gummies (THC) 15ct Batch ID 20250819-005 Package…" at bounding box center [121, 273] width 160 height 40
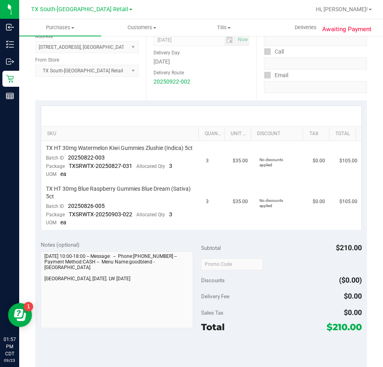
scroll to position [120, 0]
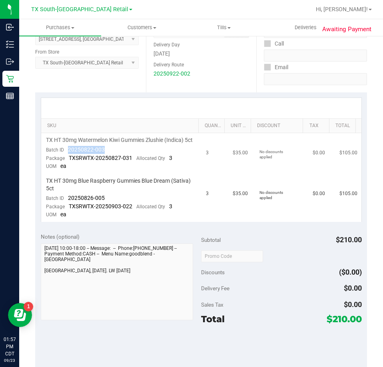
drag, startPoint x: 112, startPoint y: 157, endPoint x: 73, endPoint y: 159, distance: 39.3
click at [68, 159] on td "TX HT 30mg Watermelon Kiwi Gummies Zlushie (Indica) 5ct Batch ID 20250822-003 P…" at bounding box center [121, 153] width 160 height 41
drag, startPoint x: 104, startPoint y: 208, endPoint x: 66, endPoint y: 209, distance: 37.2
click at [66, 202] on div "Batch ID 20250826-005" at bounding box center [75, 198] width 59 height 8
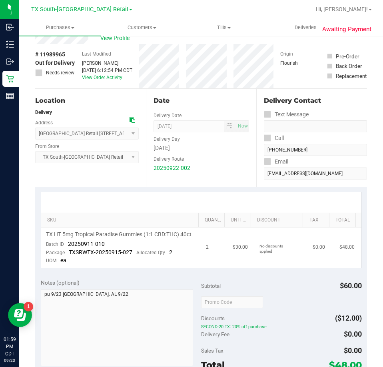
scroll to position [40, 0]
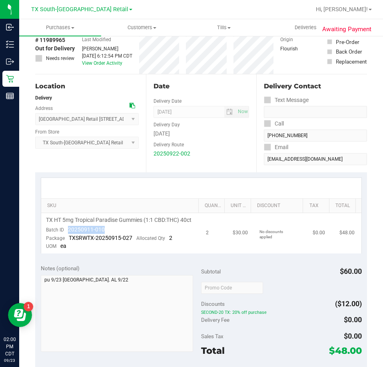
drag, startPoint x: 110, startPoint y: 238, endPoint x: 67, endPoint y: 238, distance: 43.6
click at [65, 239] on td "TX HT 5mg Tropical Paradise Gummies (1:1 CBD:THC) 40ct Batch ID 20250911-010 Pa…" at bounding box center [121, 233] width 160 height 40
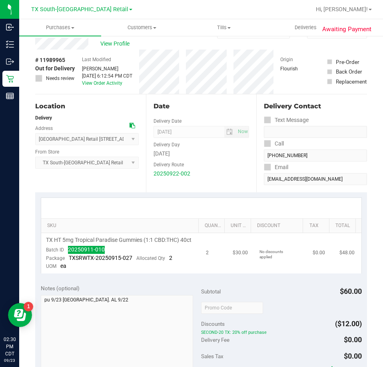
scroll to position [0, 0]
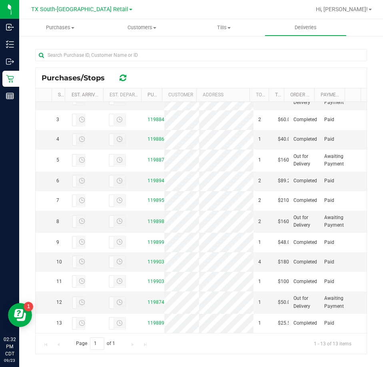
scroll to position [168, 0]
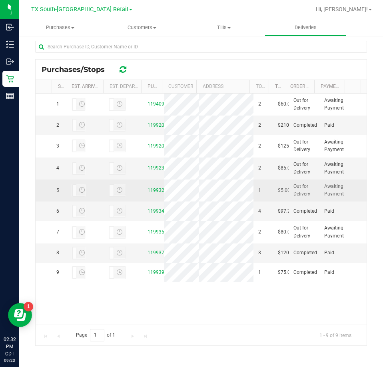
scroll to position [37, 0]
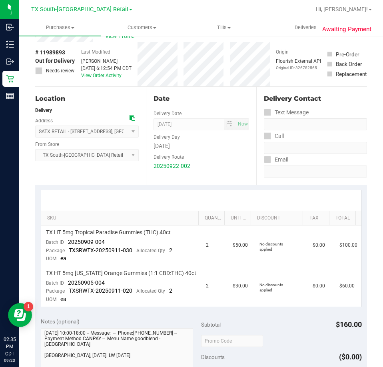
scroll to position [40, 0]
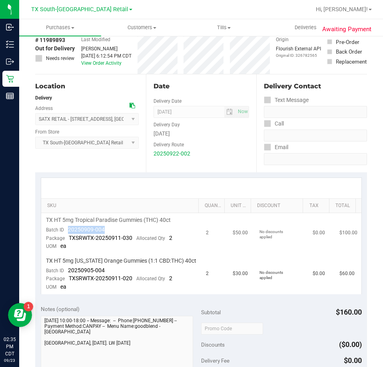
drag, startPoint x: 114, startPoint y: 225, endPoint x: 68, endPoint y: 228, distance: 45.6
click at [68, 228] on td "TX HT 5mg Tropical Paradise Gummies (THC) 40ct Batch ID 20250909-004 Package TX…" at bounding box center [121, 233] width 160 height 41
drag, startPoint x: 127, startPoint y: 270, endPoint x: 72, endPoint y: 271, distance: 55.2
click at [68, 271] on td "TX HT 5mg Texas Orange Gummies (1:1 CBD:THC) 40ct Batch ID 20250905-004 Package…" at bounding box center [121, 274] width 160 height 40
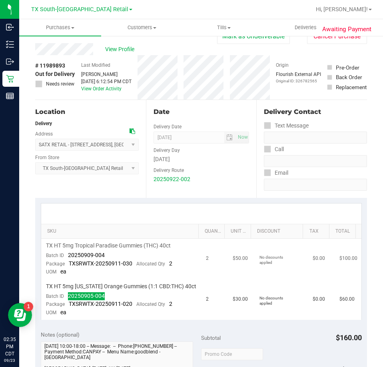
scroll to position [0, 0]
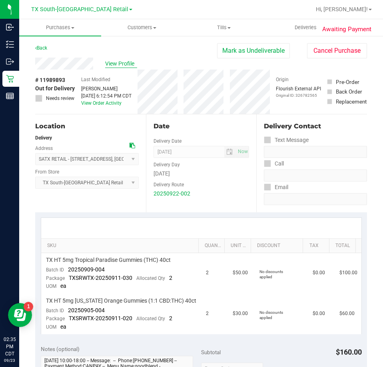
click at [124, 68] on span "View Profile" at bounding box center [121, 64] width 32 height 8
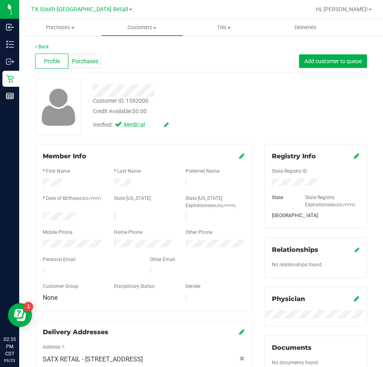
click at [86, 62] on span "Purchases" at bounding box center [85, 61] width 26 height 8
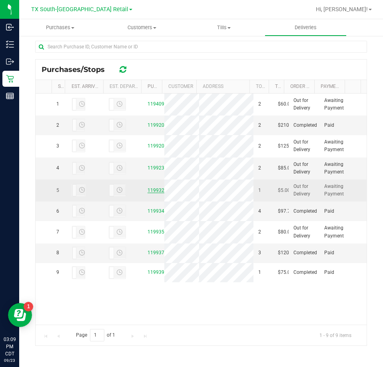
drag, startPoint x: 154, startPoint y: 231, endPoint x: 153, endPoint y: 236, distance: 4.5
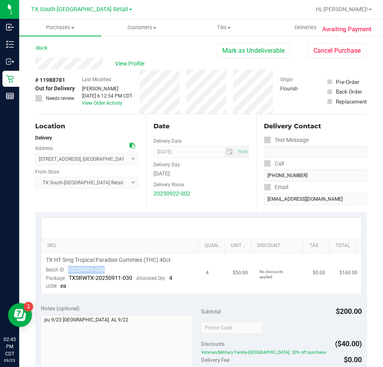
drag, startPoint x: 104, startPoint y: 268, endPoint x: 67, endPoint y: 269, distance: 37.2
click at [67, 269] on td "TX HT 5mg Tropical Paradise Gummies (THC) 40ct Batch ID 20250909-004 Package TX…" at bounding box center [121, 273] width 160 height 40
click at [135, 65] on span "View Profile" at bounding box center [131, 64] width 32 height 8
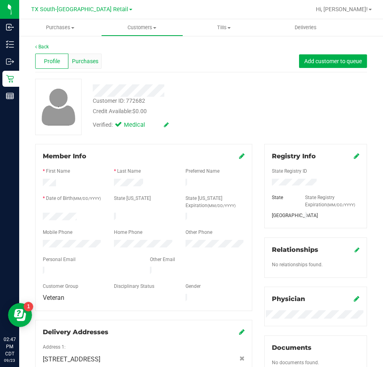
click at [92, 64] on span "Purchases" at bounding box center [85, 61] width 26 height 8
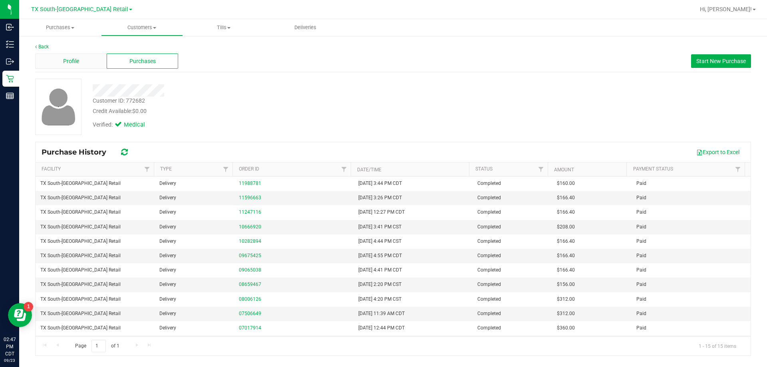
click at [63, 57] on span "Profile" at bounding box center [71, 61] width 16 height 8
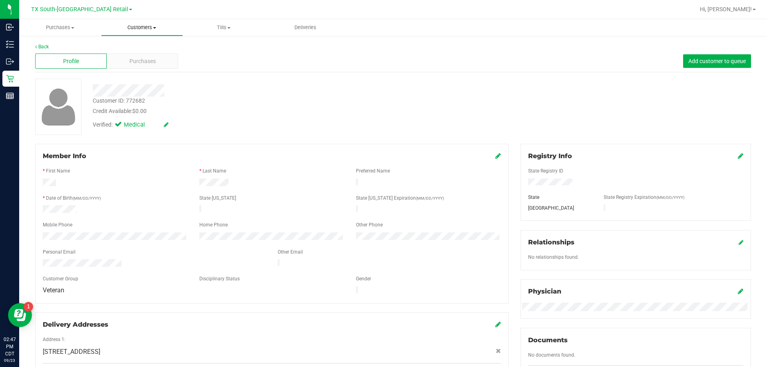
click at [157, 30] on span "Customers" at bounding box center [142, 27] width 81 height 7
click at [152, 51] on span "All customers" at bounding box center [130, 48] width 58 height 7
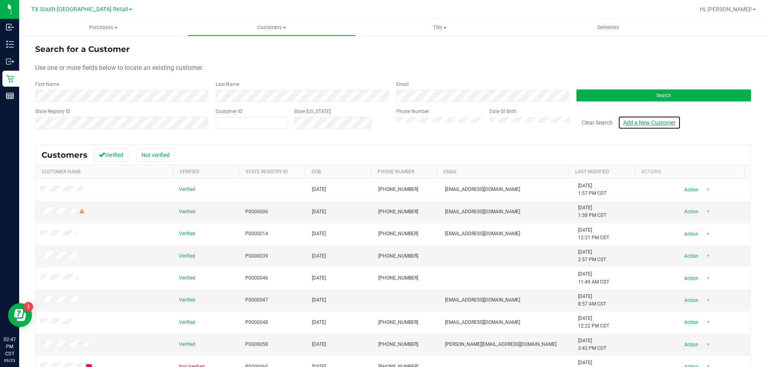
click at [382, 122] on link "Add a New Customer" at bounding box center [649, 123] width 63 height 14
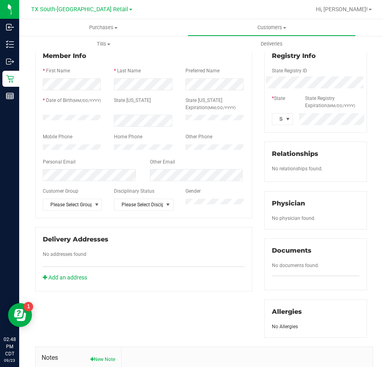
scroll to position [120, 0]
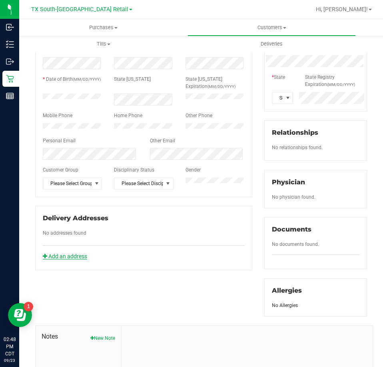
click at [71, 259] on link "Add an address" at bounding box center [65, 256] width 44 height 6
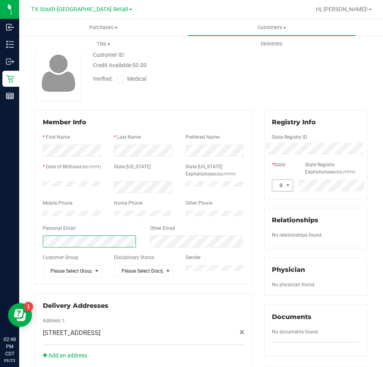
scroll to position [0, 0]
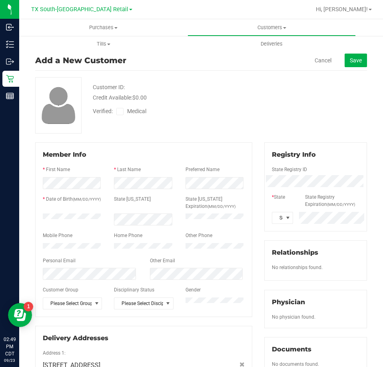
click at [121, 112] on icon at bounding box center [119, 112] width 5 height 0
click at [0, 0] on input "Medical" at bounding box center [0, 0] width 0 height 0
click at [350, 64] on button "Save" at bounding box center [355, 61] width 22 height 14
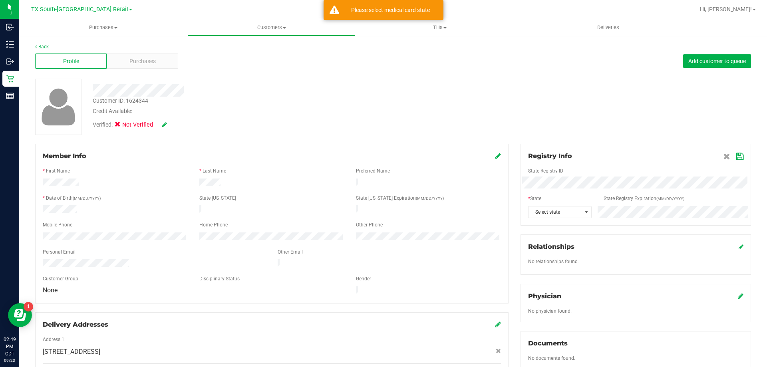
click at [382, 296] on icon at bounding box center [741, 296] width 6 height 6
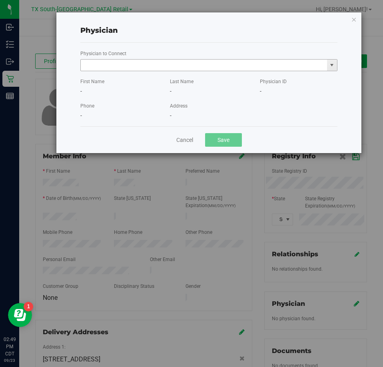
click at [120, 64] on input "text" at bounding box center [204, 65] width 246 height 11
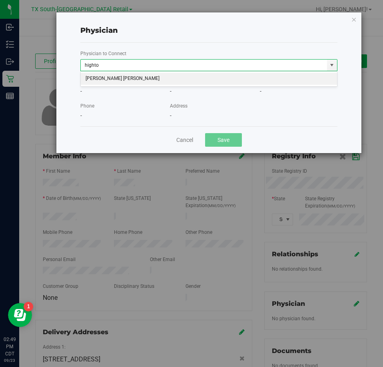
click at [116, 80] on li "MICHELLE TIWALADE GREEN HIGHTOWER" at bounding box center [209, 79] width 256 height 12
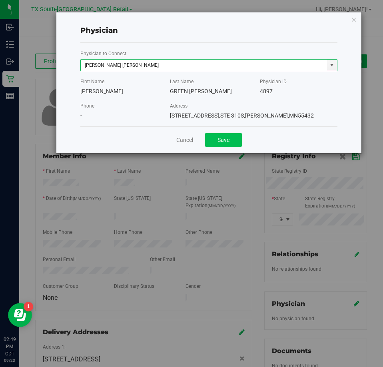
type input "MICHELLE TIWALADE GREEN HIGHTOWER"
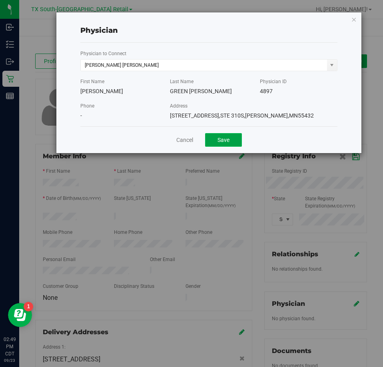
click at [229, 143] on button "Save" at bounding box center [223, 140] width 37 height 14
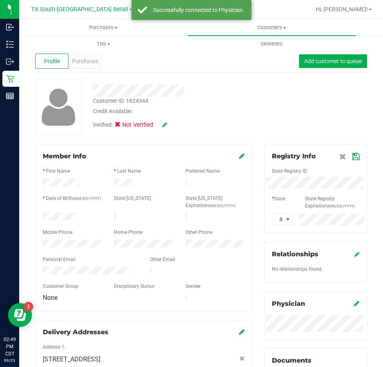
click at [163, 125] on icon at bounding box center [164, 125] width 5 height 6
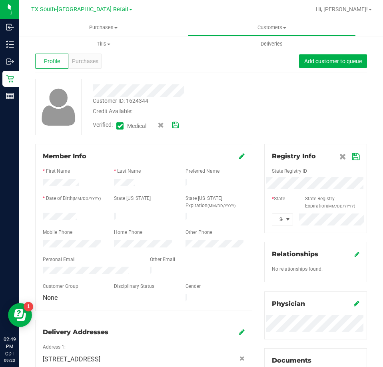
click at [178, 125] on icon at bounding box center [175, 125] width 6 height 6
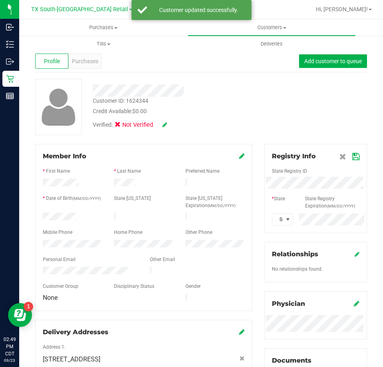
click at [352, 159] on icon at bounding box center [355, 156] width 7 height 6
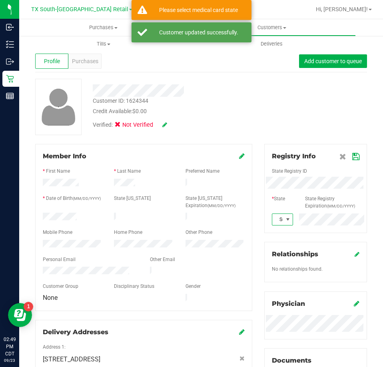
click at [286, 220] on span at bounding box center [288, 219] width 6 height 6
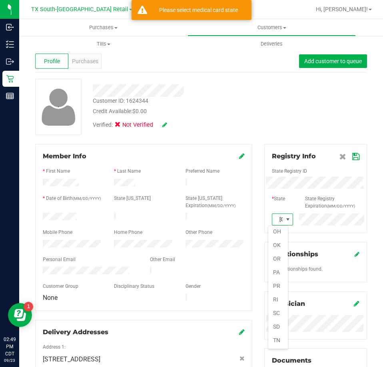
scroll to position [492, 0]
click at [275, 341] on li "TX" at bounding box center [278, 340] width 20 height 14
click at [352, 159] on icon at bounding box center [355, 156] width 7 height 6
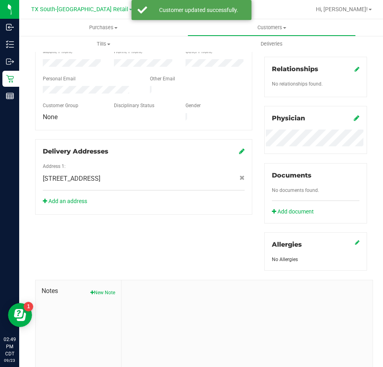
scroll to position [200, 0]
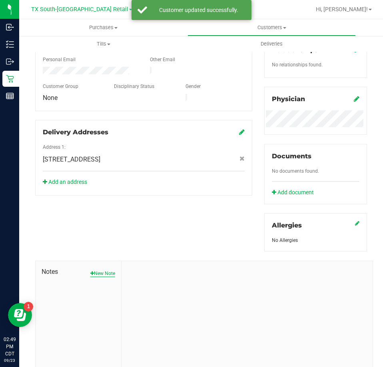
click at [109, 276] on button "New Note" at bounding box center [102, 273] width 25 height 7
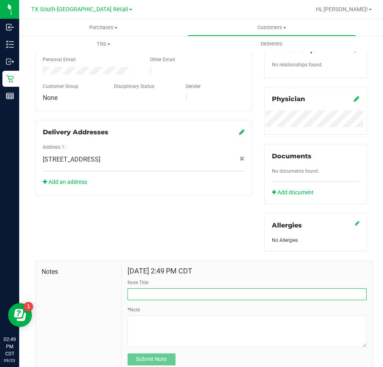
click at [141, 292] on input "Note Title" at bounding box center [246, 294] width 239 height 12
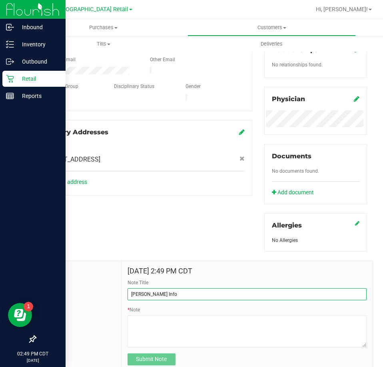
type input "CURT Info"
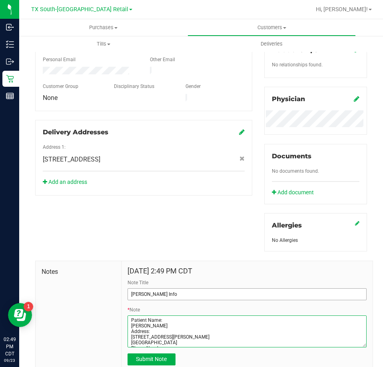
scroll to position [230, 0]
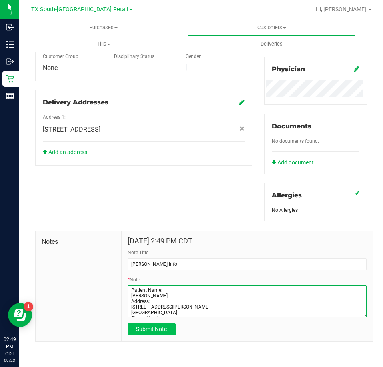
type textarea "Patient Name: Shakespeare Jasmin Address: 17200 hamilton point cr. Manor, TX, 7…"
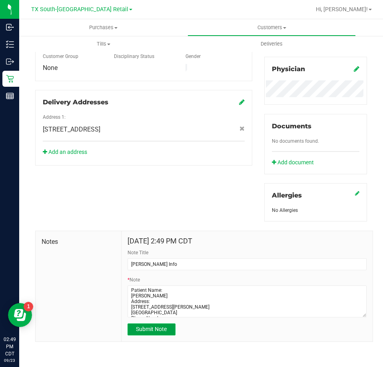
click at [157, 333] on button "Submit Note" at bounding box center [151, 329] width 48 height 12
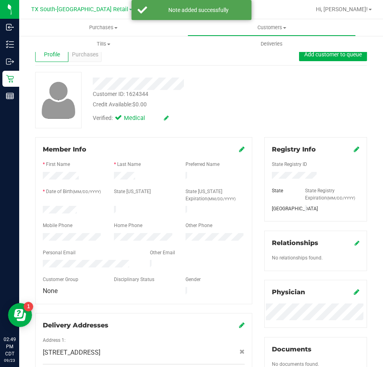
scroll to position [0, 0]
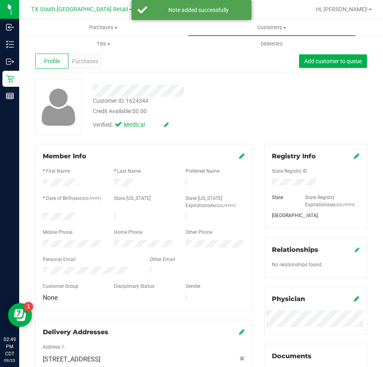
click at [239, 157] on icon at bounding box center [242, 156] width 6 height 6
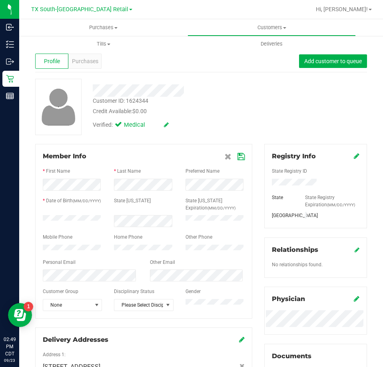
click at [239, 156] on icon at bounding box center [240, 156] width 7 height 6
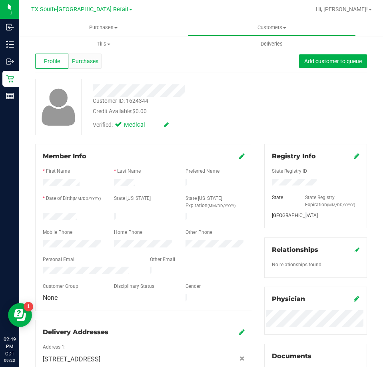
click at [83, 65] on span "Purchases" at bounding box center [85, 61] width 26 height 8
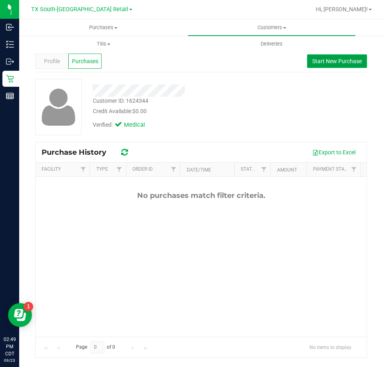
click at [337, 62] on span "Start New Purchase" at bounding box center [337, 61] width 50 height 6
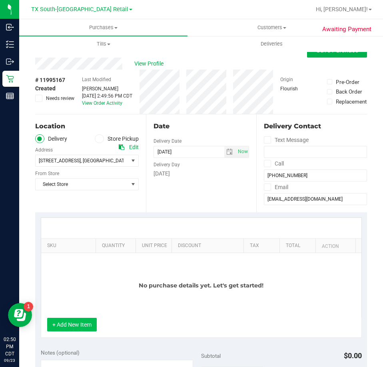
click at [76, 325] on button "+ Add New Item" at bounding box center [72, 325] width 50 height 14
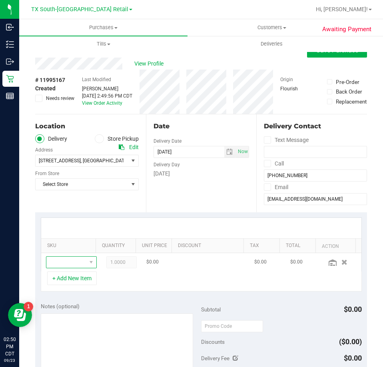
click at [64, 262] on span "NO DATA FOUND" at bounding box center [66, 262] width 40 height 11
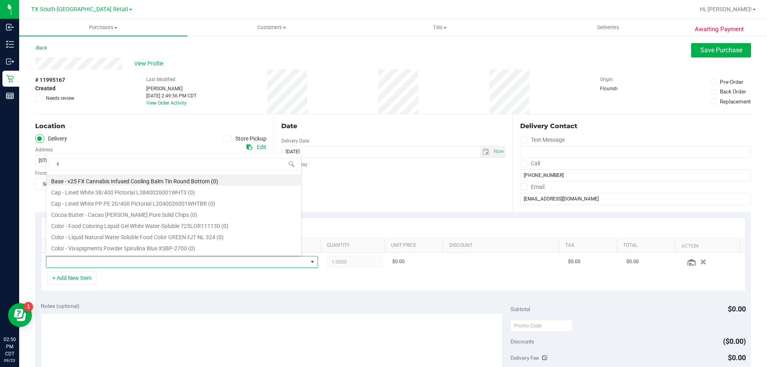
scroll to position [12, 265]
type input "l"
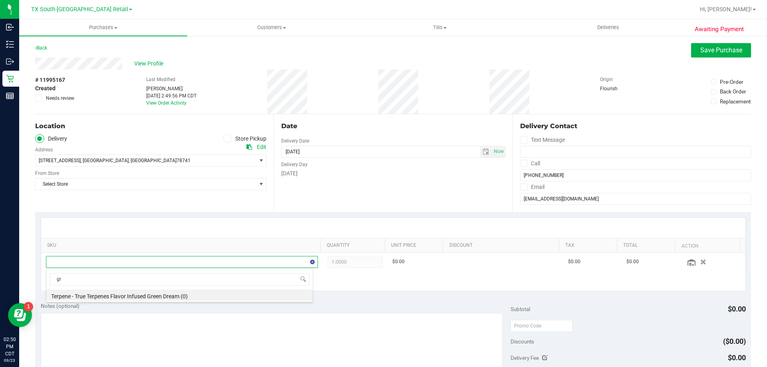
type input "g"
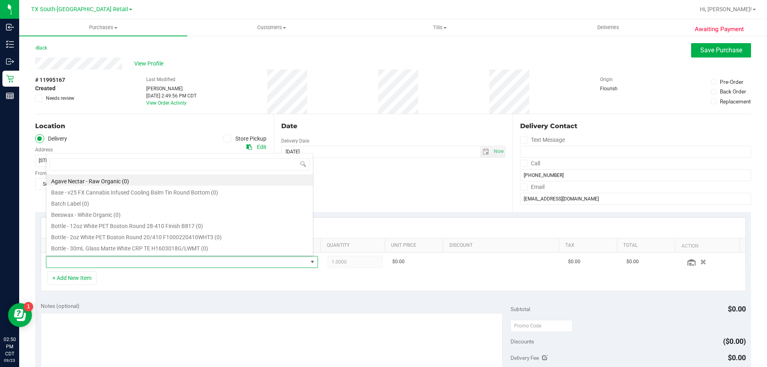
click at [382, 194] on div "Date Delivery Date 09/23/2025 Now 09/23/2025 02:49 PM Now Delivery Day Tuesday" at bounding box center [393, 163] width 239 height 98
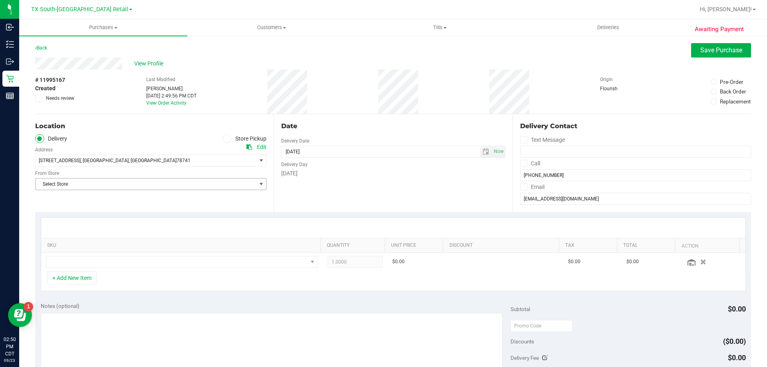
click at [142, 179] on span "Select Store" at bounding box center [146, 184] width 221 height 11
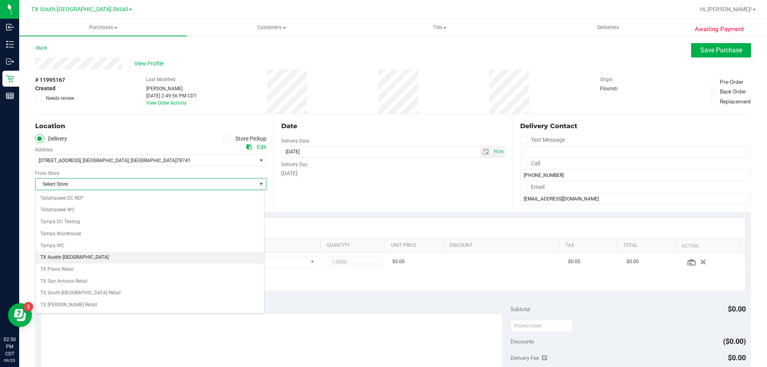
scroll to position [560, 0]
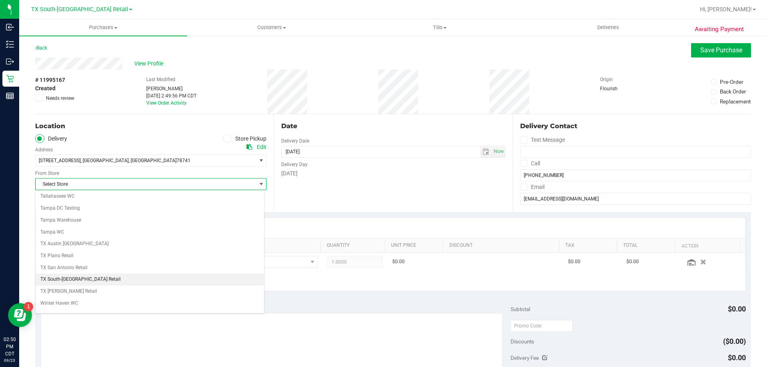
click at [79, 279] on li "TX South-[GEOGRAPHIC_DATA] Retail" at bounding box center [150, 280] width 229 height 12
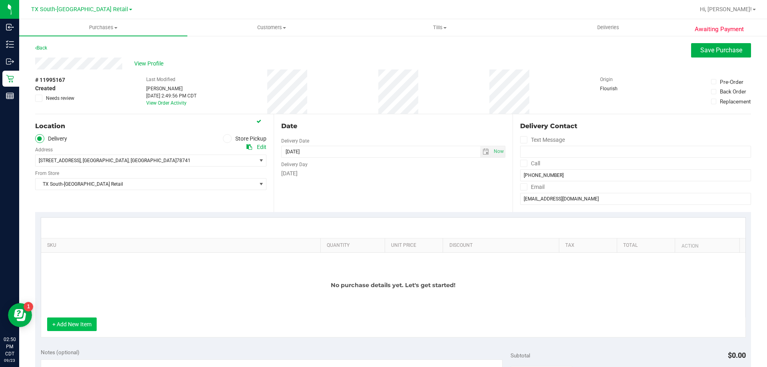
click at [84, 325] on button "+ Add New Item" at bounding box center [72, 325] width 50 height 14
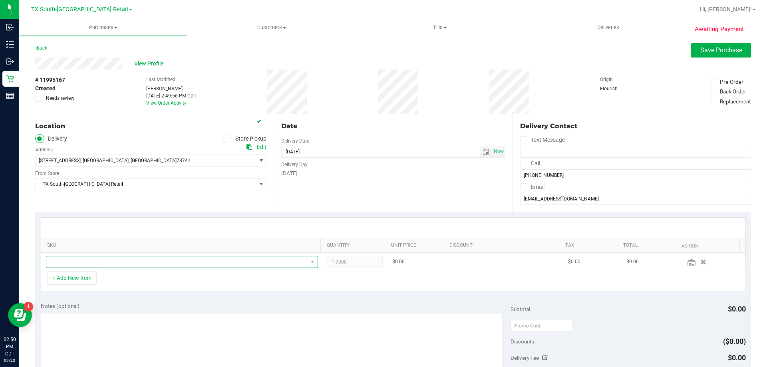
click at [94, 264] on span "NO DATA FOUND" at bounding box center [176, 262] width 261 height 11
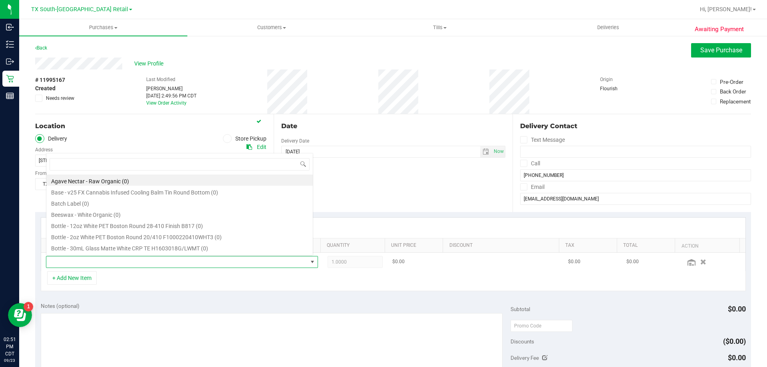
scroll to position [12, 265]
type input "gree"
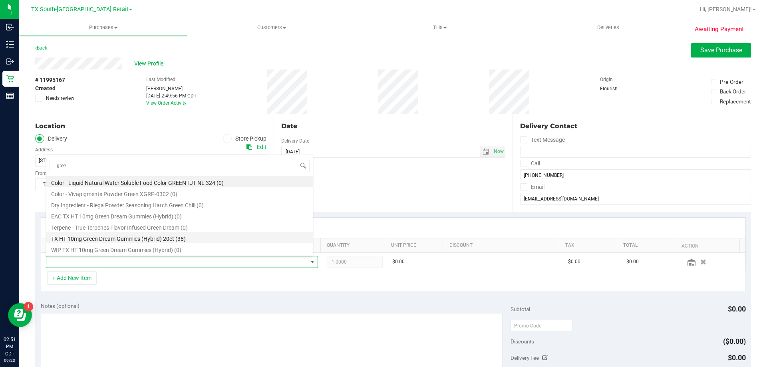
click at [115, 239] on li "TX HT 10mg Green Dream Gummies (Hybrid) 20ct (38)" at bounding box center [179, 237] width 267 height 11
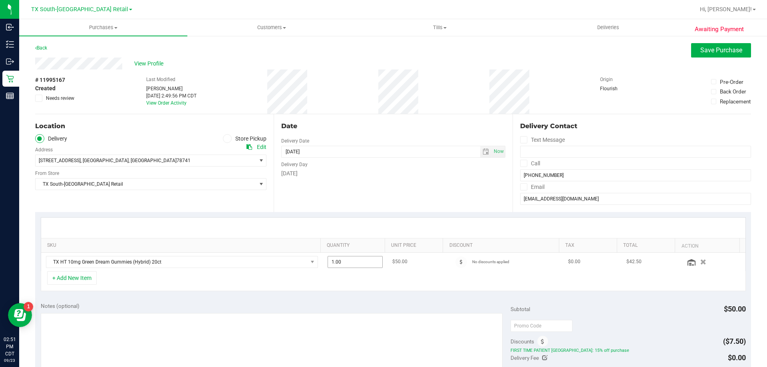
click at [337, 260] on span "1.00 1" at bounding box center [356, 262] width 56 height 12
click at [0, 0] on input "1" at bounding box center [0, 0] width 0 height 0
type input "2"
click at [69, 281] on button "+ Add New Item" at bounding box center [72, 278] width 50 height 14
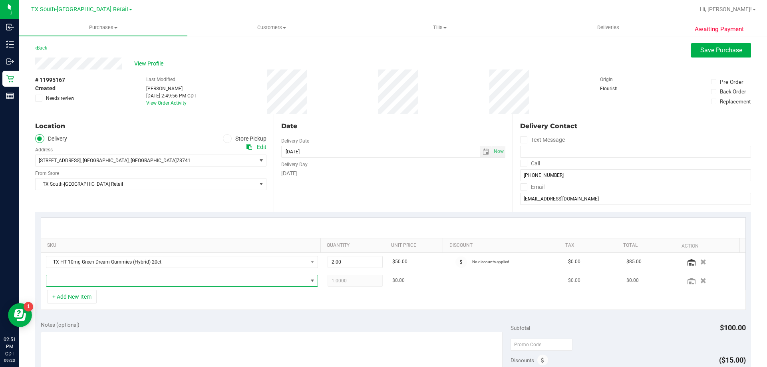
click at [89, 278] on span "NO DATA FOUND" at bounding box center [176, 280] width 261 height 11
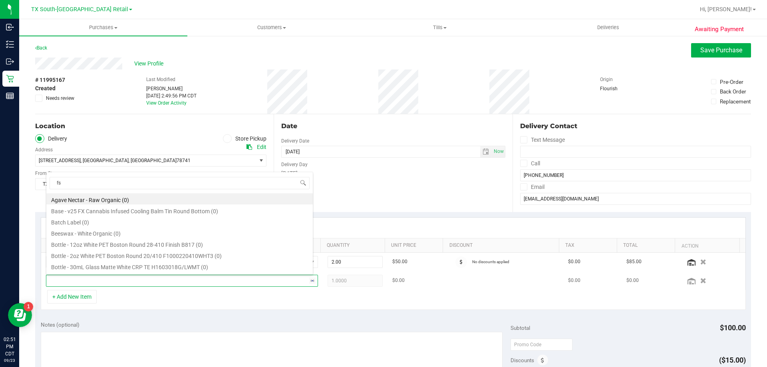
type input "fso"
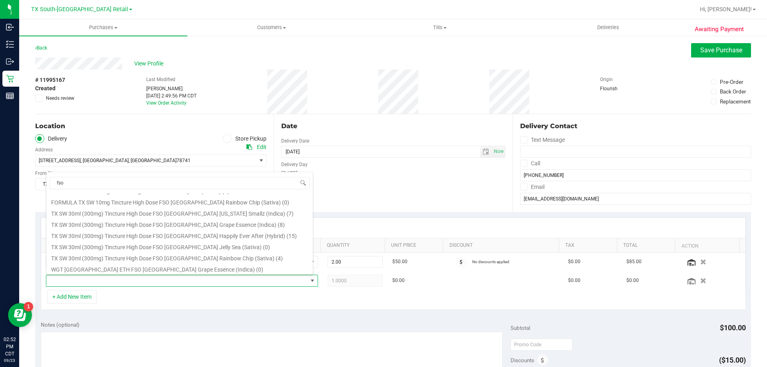
scroll to position [38, 0]
click at [188, 219] on li "TX SW 30ml (300mg) Tincture High Dose FSO TX Georgia Smallz (Indica) (7)" at bounding box center [179, 216] width 267 height 11
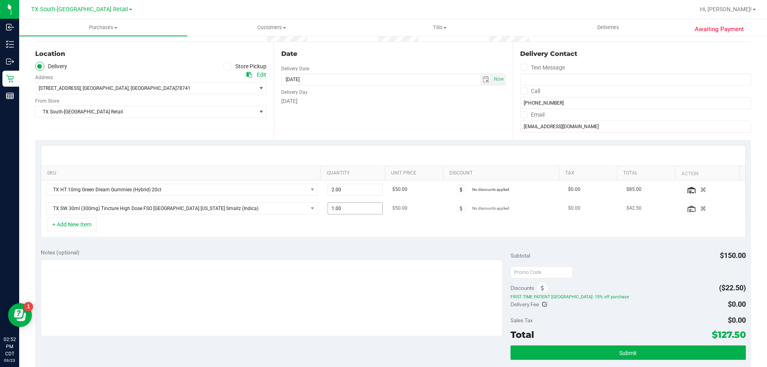
scroll to position [0, 0]
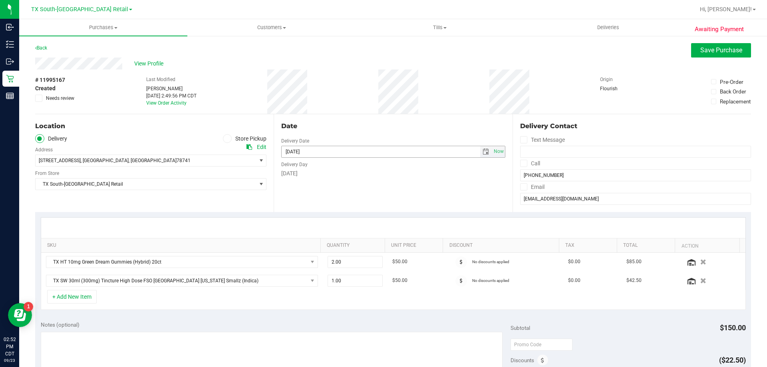
click at [382, 151] on span "select" at bounding box center [486, 152] width 6 height 6
click at [325, 235] on link "24" at bounding box center [322, 233] width 12 height 12
type input "09/24/2025"
click at [222, 350] on textarea at bounding box center [272, 370] width 462 height 77
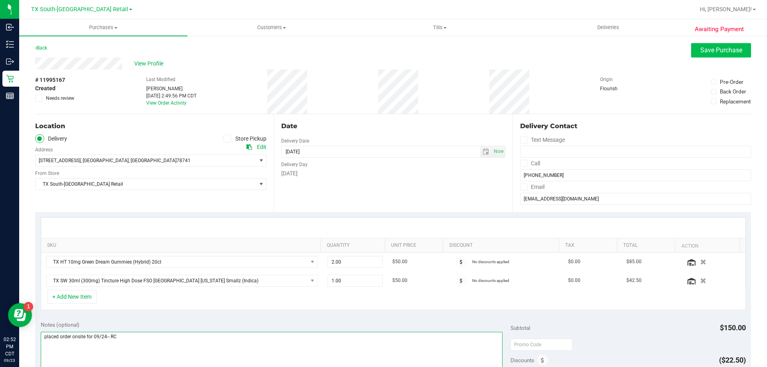
type textarea "placed order onsite for 09/24-- RC"
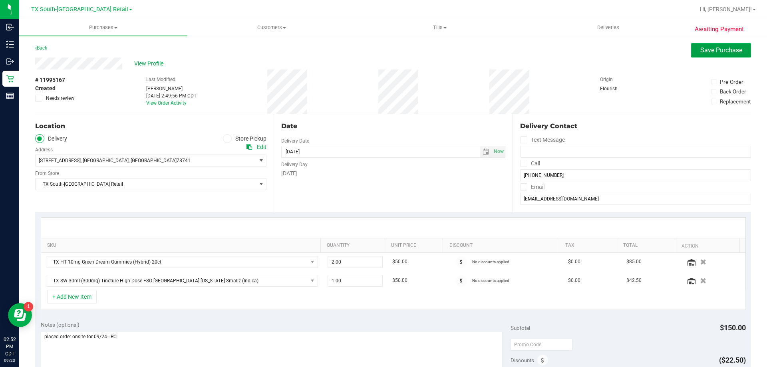
click at [382, 50] on span "Save Purchase" at bounding box center [722, 50] width 42 height 8
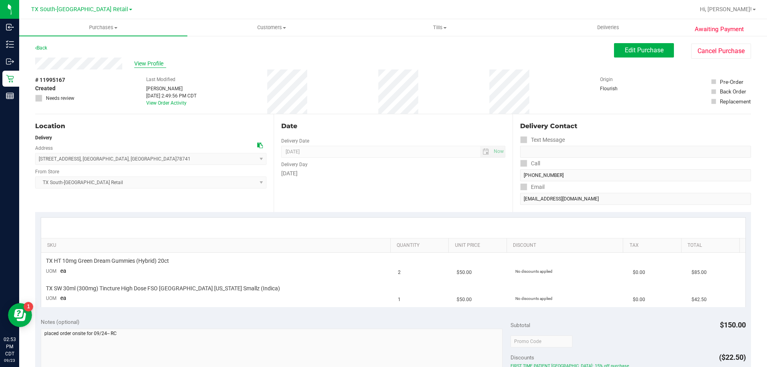
click at [147, 67] on span "View Profile" at bounding box center [150, 64] width 32 height 8
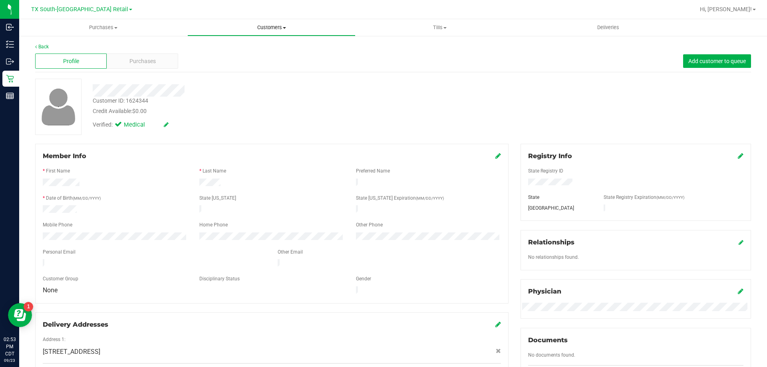
click at [277, 27] on span "Customers" at bounding box center [271, 27] width 167 height 7
click at [227, 49] on span "All customers" at bounding box center [216, 48] width 58 height 7
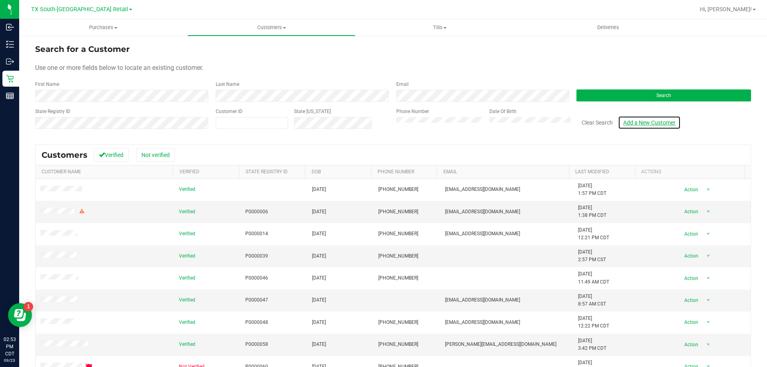
click at [382, 122] on link "Add a New Customer" at bounding box center [649, 123] width 63 height 14
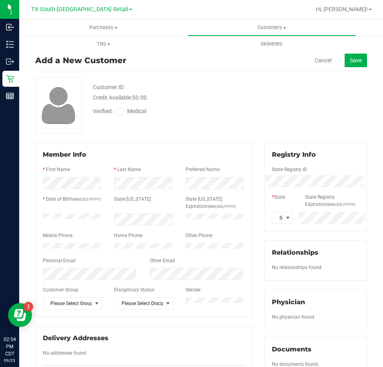
click at [276, 209] on div "* State State Registry Expiration (MM/DD/YYYY)" at bounding box center [316, 201] width 100 height 16
click at [278, 212] on div "State Registry ID * State State Registry Expiration (MM/DD/YYYY) Select state" at bounding box center [316, 191] width 88 height 64
click at [277, 218] on span "Select state" at bounding box center [277, 217] width 10 height 11
click at [279, 339] on li "TX" at bounding box center [278, 339] width 20 height 14
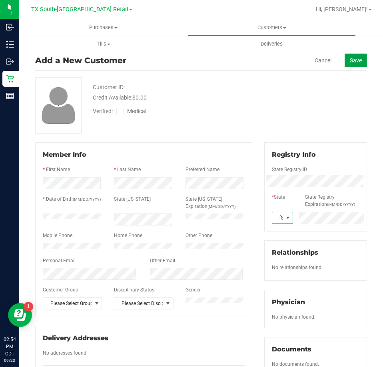
click at [355, 63] on span "Save" at bounding box center [356, 60] width 12 height 6
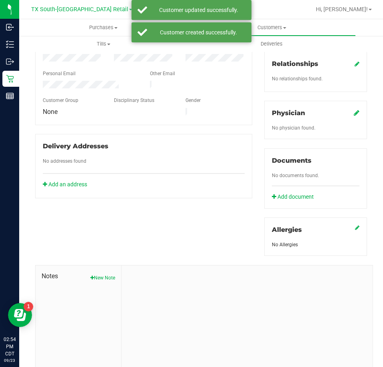
scroll to position [217, 0]
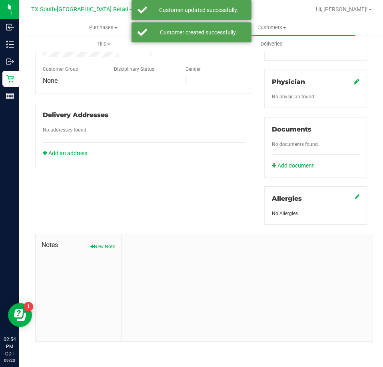
click at [82, 150] on link "Add an address" at bounding box center [65, 153] width 44 height 6
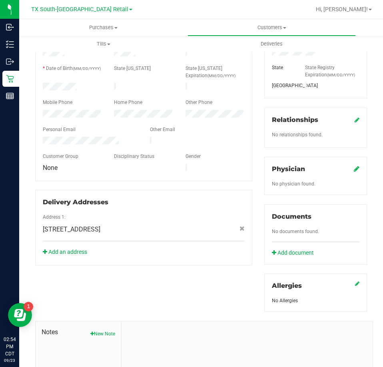
scroll to position [57, 0]
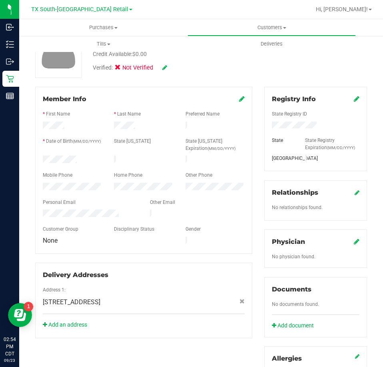
click at [161, 68] on div "Verified: Not Verified" at bounding box center [130, 68] width 74 height 9
click at [164, 69] on icon at bounding box center [164, 68] width 5 height 6
click at [124, 72] on label "Medical" at bounding box center [133, 69] width 34 height 10
click at [0, 0] on input "Medical" at bounding box center [0, 0] width 0 height 0
click at [175, 70] on icon at bounding box center [175, 68] width 6 height 6
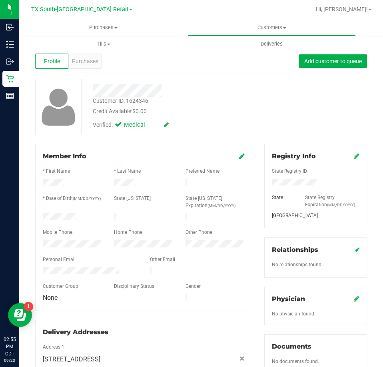
scroll to position [217, 0]
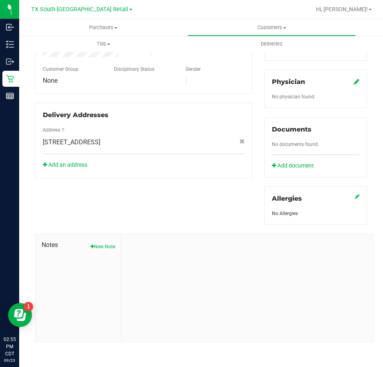
click at [100, 250] on div "Notes New Note" at bounding box center [79, 287] width 86 height 107
click at [100, 248] on button "New Note" at bounding box center [102, 246] width 25 height 7
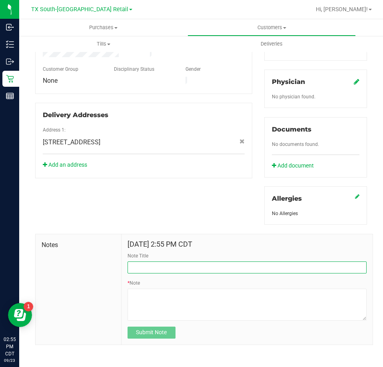
click at [170, 265] on input "Note Title" at bounding box center [246, 267] width 239 height 12
type input "CURT Info"
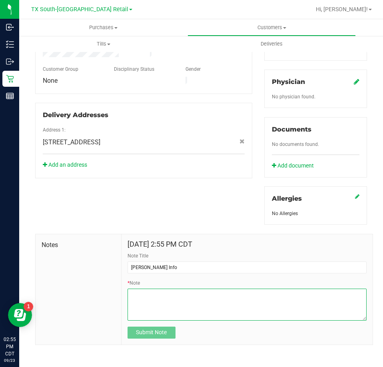
click at [156, 301] on textarea "* Note" at bounding box center [246, 305] width 239 height 32
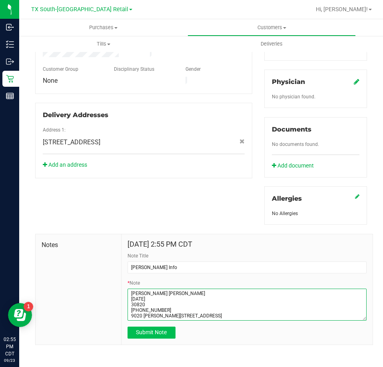
type textarea "Porchia Lashawn Jasmin 03/19/1988 30820 (979) 383-3454 9020 Brown Ln 505B Austi…"
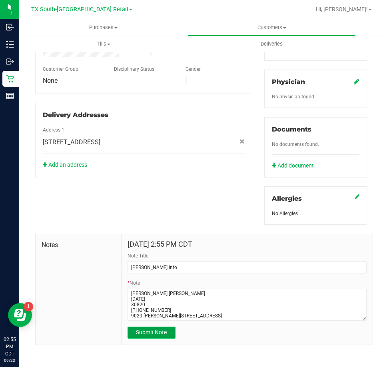
click at [161, 336] on button "Submit Note" at bounding box center [151, 333] width 48 height 12
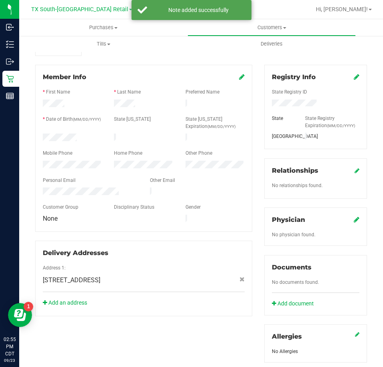
scroll to position [80, 0]
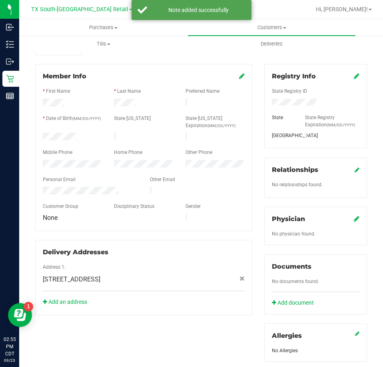
click at [354, 221] on icon at bounding box center [357, 218] width 6 height 6
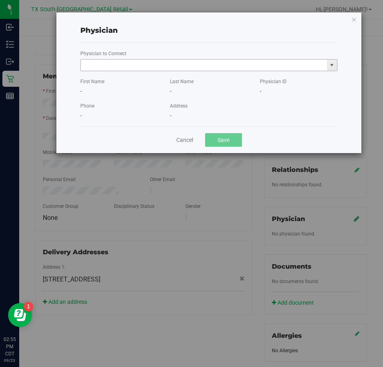
click at [165, 67] on input "text" at bounding box center [204, 65] width 246 height 11
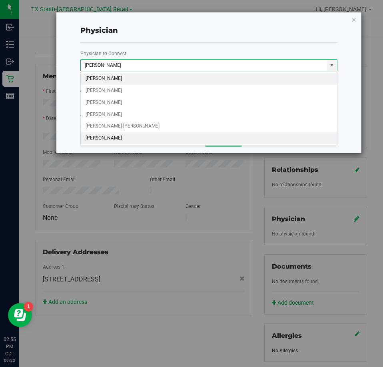
click at [105, 136] on li "An Chen" at bounding box center [209, 138] width 256 height 12
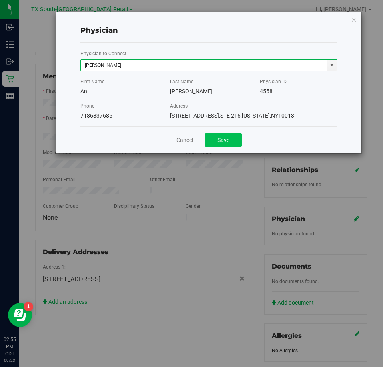
type input "An Chen"
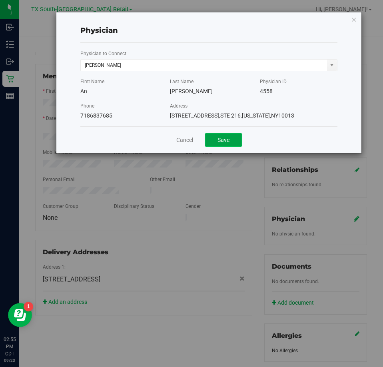
click at [217, 140] on button "Save" at bounding box center [223, 140] width 37 height 14
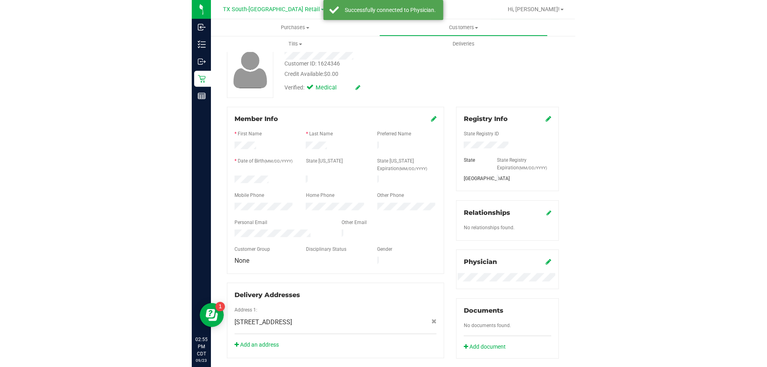
scroll to position [0, 0]
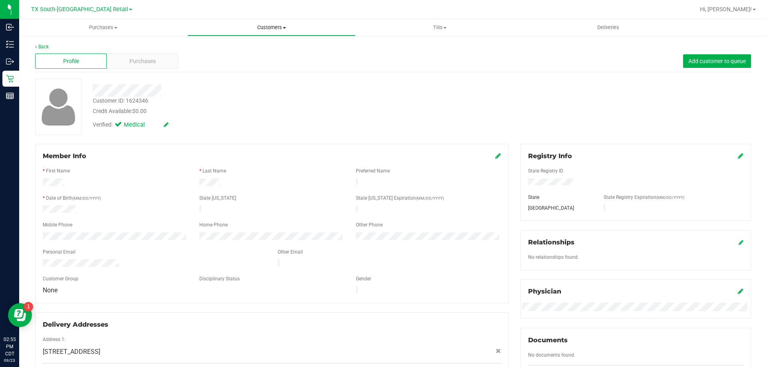
click at [270, 34] on uib-tab-heading "Customers All customers Add a new customer All physicians" at bounding box center [271, 28] width 167 height 16
click at [237, 49] on span "All customers" at bounding box center [216, 48] width 58 height 7
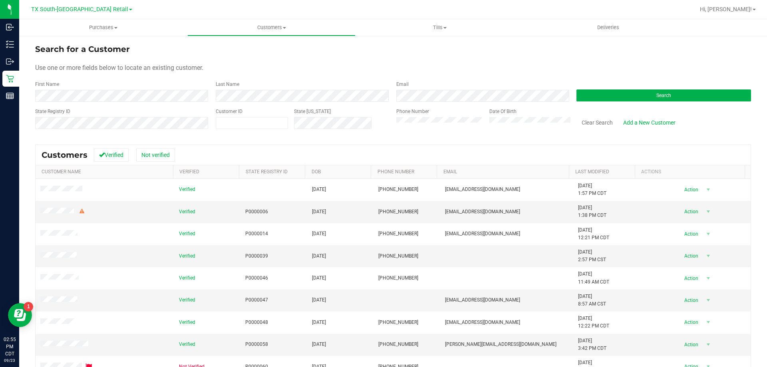
click at [112, 90] on div "First Name" at bounding box center [122, 91] width 175 height 21
click at [382, 91] on button "Search" at bounding box center [664, 96] width 175 height 12
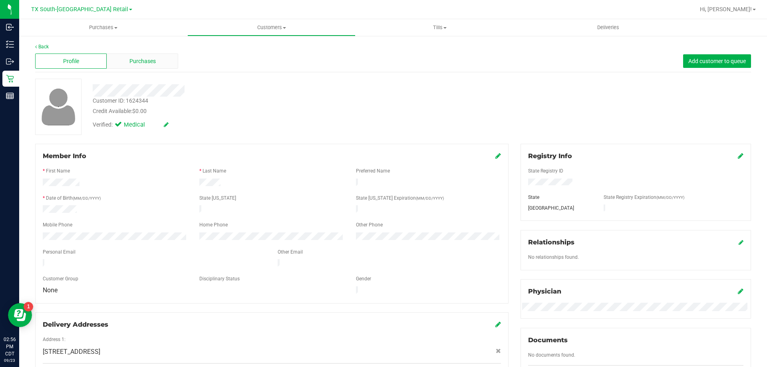
click at [153, 68] on div "Purchases" at bounding box center [143, 61] width 72 height 15
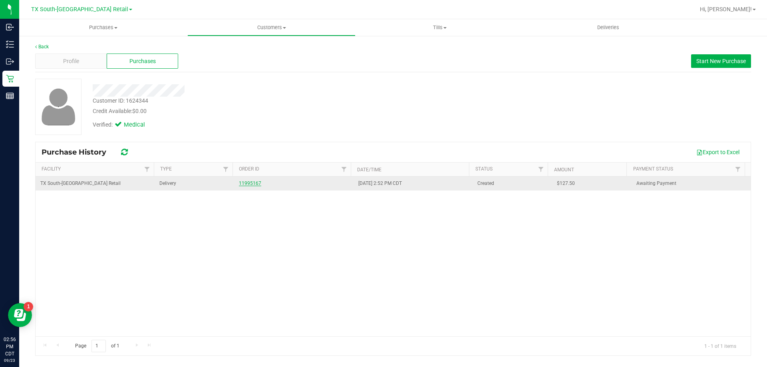
click at [253, 181] on link "11995167" at bounding box center [250, 184] width 22 height 6
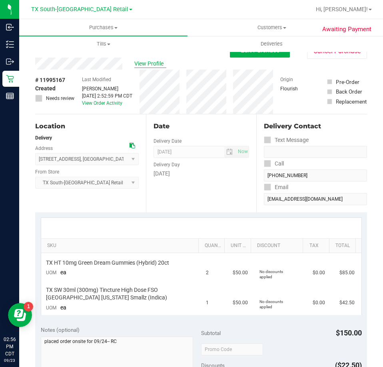
click at [156, 60] on span "View Profile" at bounding box center [150, 64] width 32 height 8
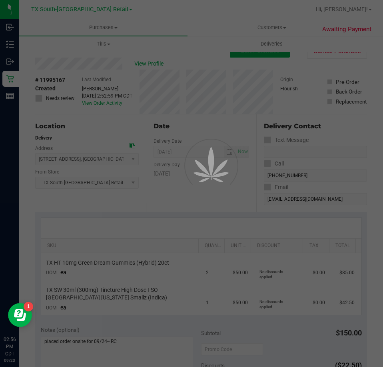
click at [152, 208] on div at bounding box center [191, 183] width 383 height 367
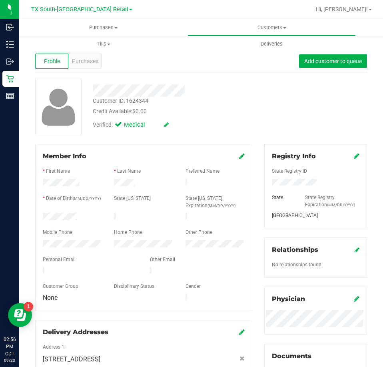
drag, startPoint x: 131, startPoint y: 263, endPoint x: 42, endPoint y: 267, distance: 88.4
click at [42, 267] on div at bounding box center [90, 272] width 107 height 10
drag, startPoint x: 195, startPoint y: 90, endPoint x: 92, endPoint y: 94, distance: 103.2
click at [92, 94] on div at bounding box center [173, 90] width 172 height 12
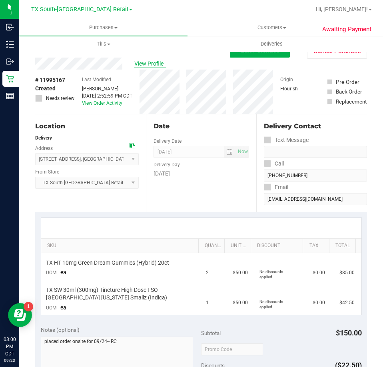
click at [155, 68] on span "View Profile" at bounding box center [150, 64] width 32 height 8
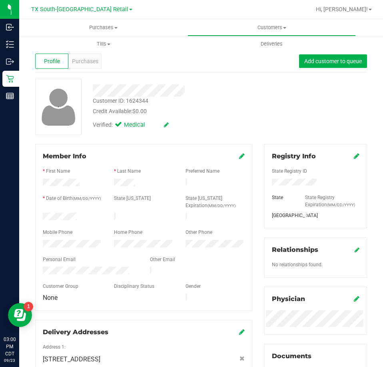
click at [239, 156] on icon at bounding box center [242, 156] width 6 height 6
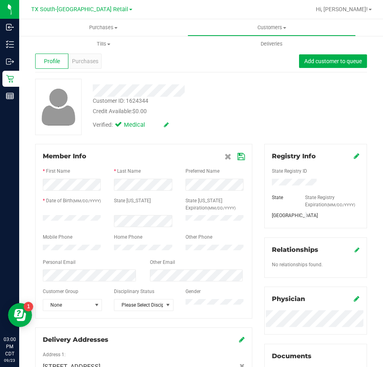
click at [237, 156] on icon at bounding box center [240, 156] width 7 height 6
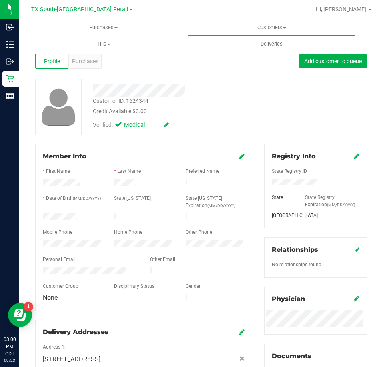
drag, startPoint x: 126, startPoint y: 264, endPoint x: 42, endPoint y: 269, distance: 84.5
click at [42, 269] on div at bounding box center [90, 272] width 107 height 10
click at [88, 59] on span "Purchases" at bounding box center [85, 61] width 26 height 8
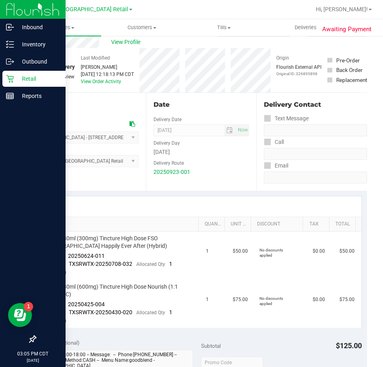
scroll to position [40, 0]
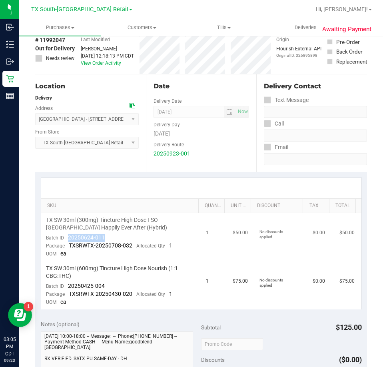
drag, startPoint x: 104, startPoint y: 237, endPoint x: 68, endPoint y: 237, distance: 36.4
click at [68, 237] on td "TX SW 30ml (300mg) Tincture High Dose FSO TX Happily Ever After (Hybrid) Batch …" at bounding box center [121, 237] width 160 height 48
drag, startPoint x: 113, startPoint y: 283, endPoint x: 68, endPoint y: 284, distance: 44.8
click at [68, 284] on td "TX SW 30ml (600mg) Tincture High Dose Nourish (1:1 CBG:THC) Batch ID 20250425-0…" at bounding box center [121, 285] width 160 height 48
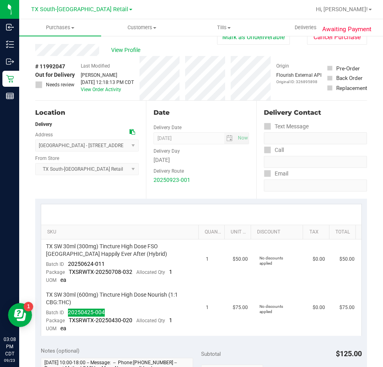
scroll to position [0, 0]
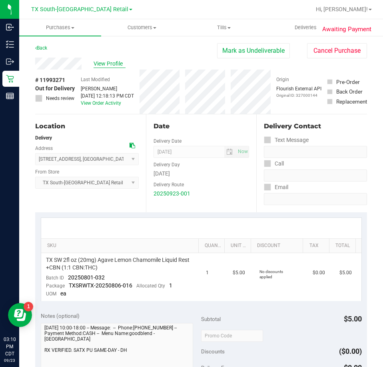
click at [99, 63] on span "View Profile" at bounding box center [110, 64] width 32 height 8
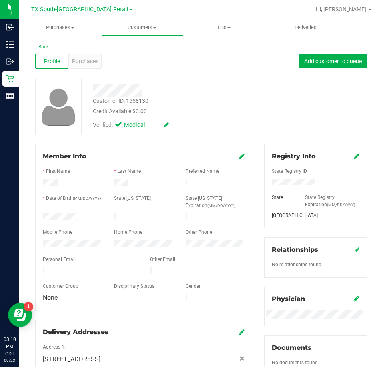
click at [42, 46] on link "Back" at bounding box center [42, 47] width 14 height 6
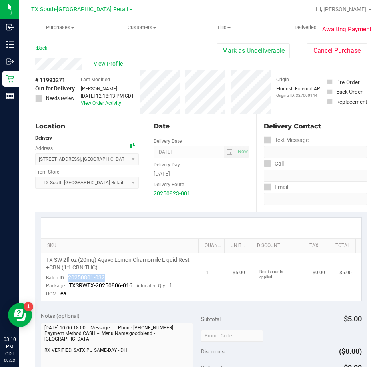
drag, startPoint x: 107, startPoint y: 276, endPoint x: 64, endPoint y: 281, distance: 43.0
click at [64, 281] on td "TX SW 2fl oz (20mg) Agave Lemon Chamomile Liquid Rest +CBN (1:1 CBN:THC) Batch …" at bounding box center [121, 277] width 160 height 48
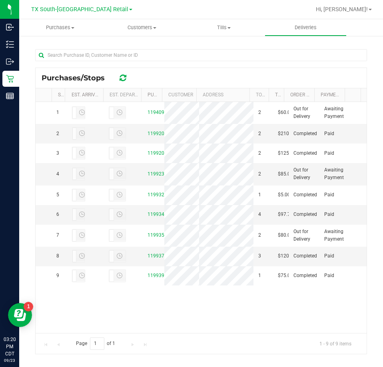
scroll to position [37, 0]
